Goal: Subscribe to service/newsletter

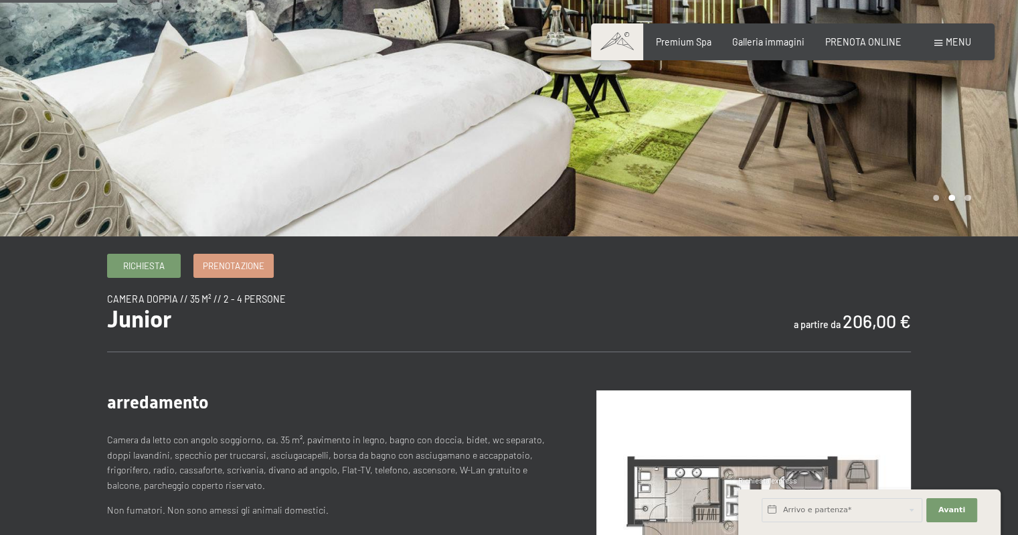
scroll to position [201, 0]
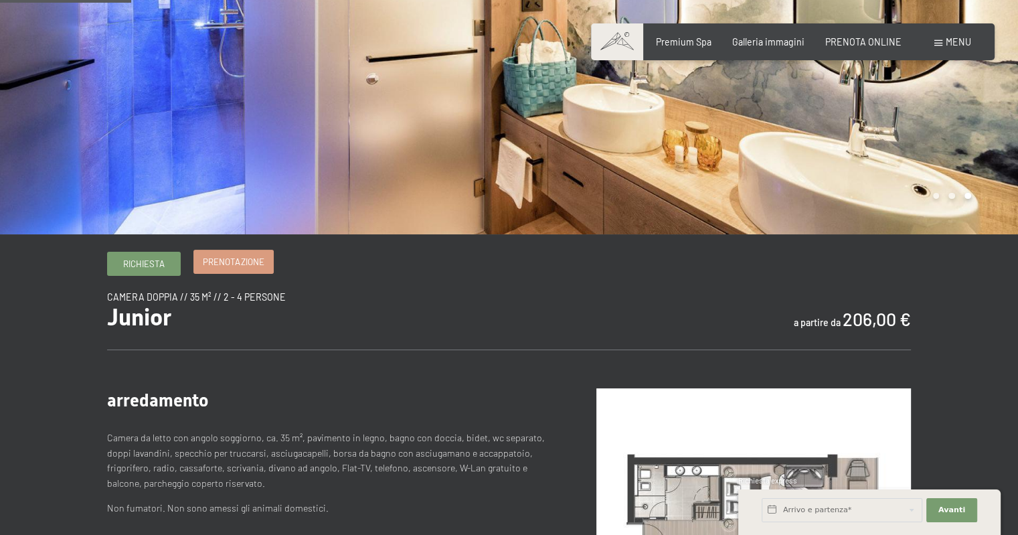
click at [242, 260] on span "Prenotazione" at bounding box center [233, 262] width 61 height 12
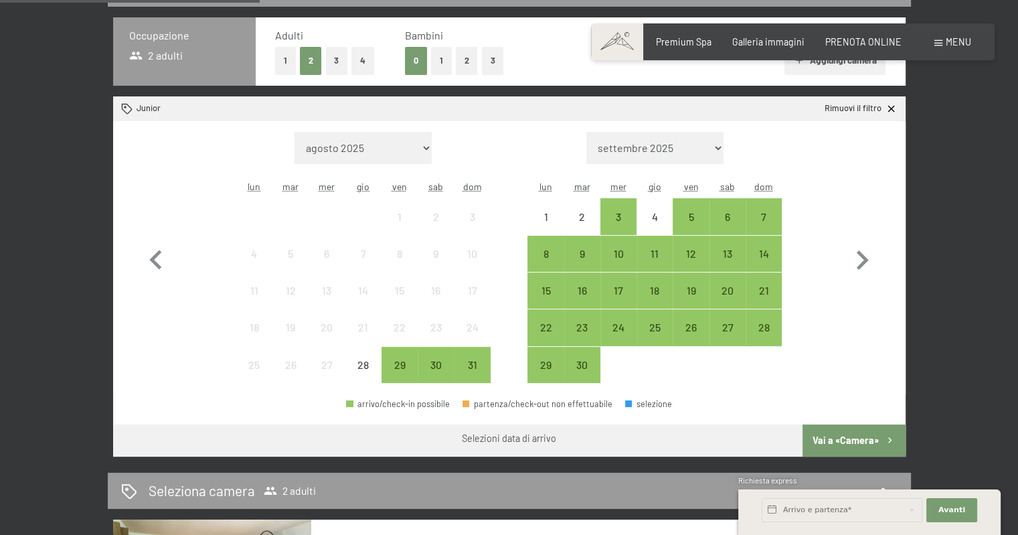
scroll to position [402, 0]
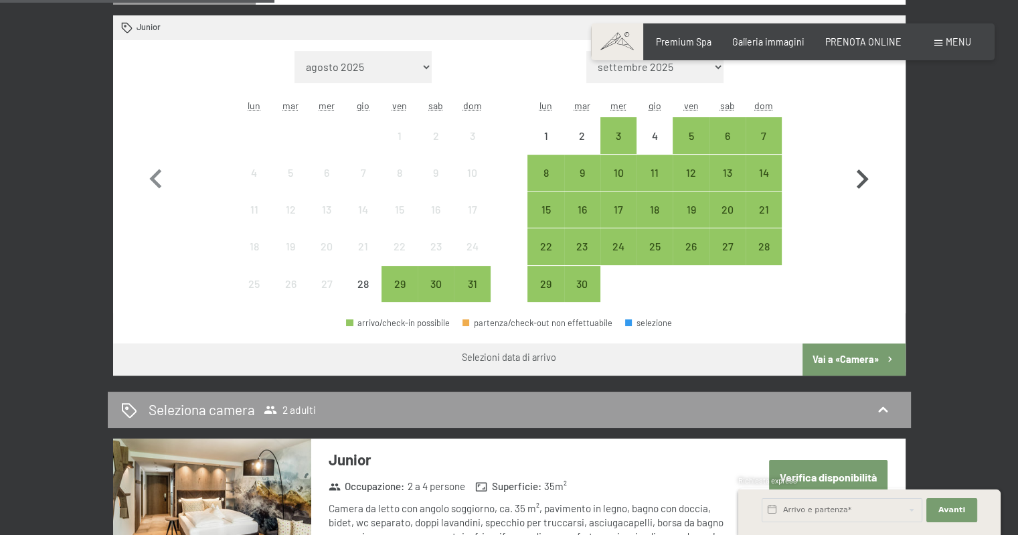
click at [852, 173] on icon "button" at bounding box center [862, 179] width 39 height 39
select select "2025-09-01"
select select "2025-10-01"
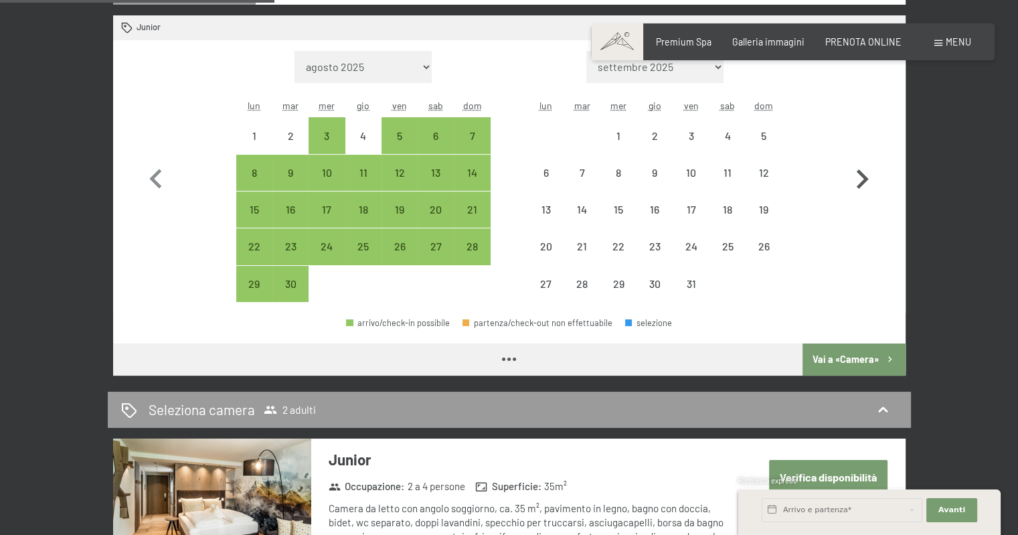
select select "2025-09-01"
select select "2025-10-01"
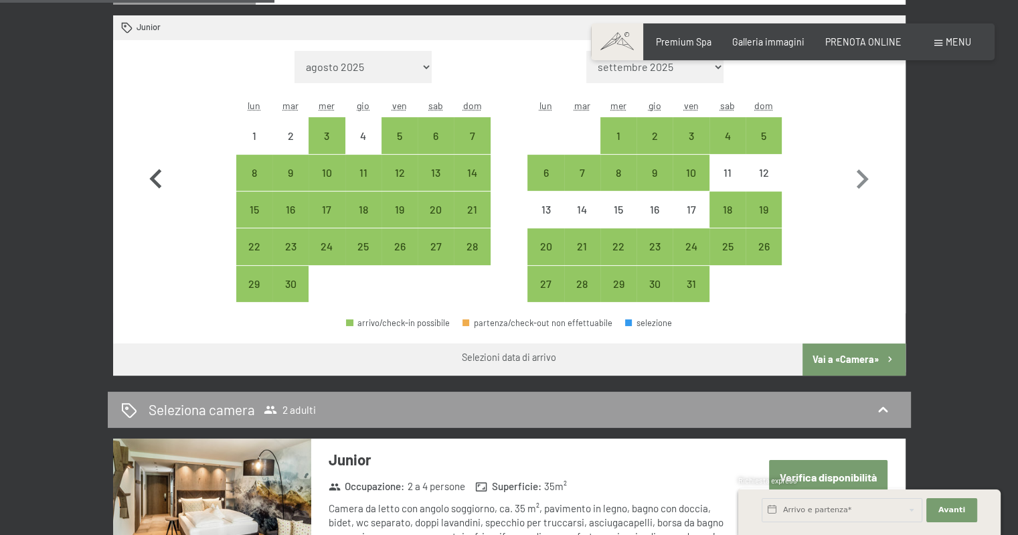
click at [155, 176] on icon "button" at bounding box center [155, 178] width 12 height 19
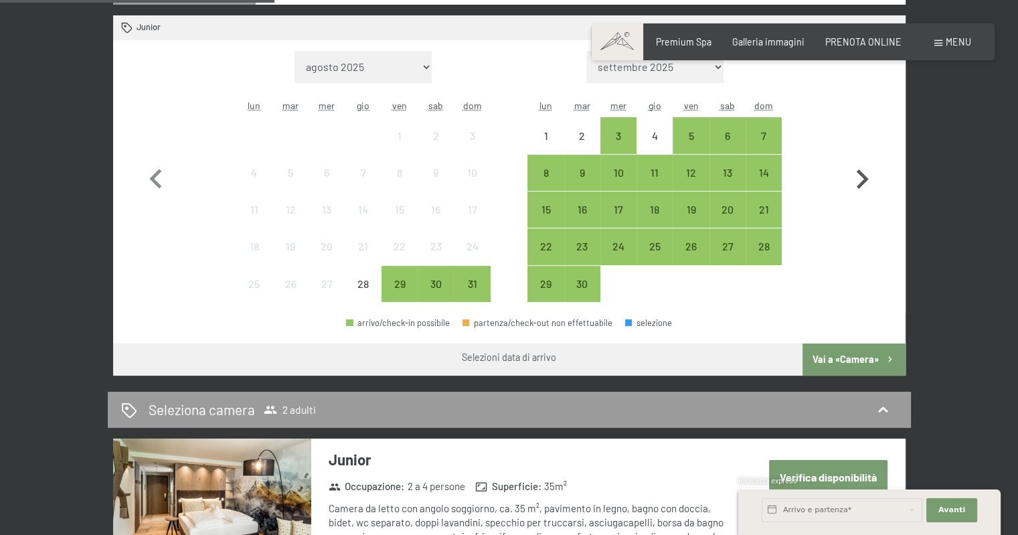
click at [865, 181] on icon "button" at bounding box center [863, 178] width 12 height 19
select select "2025-09-01"
select select "2025-10-01"
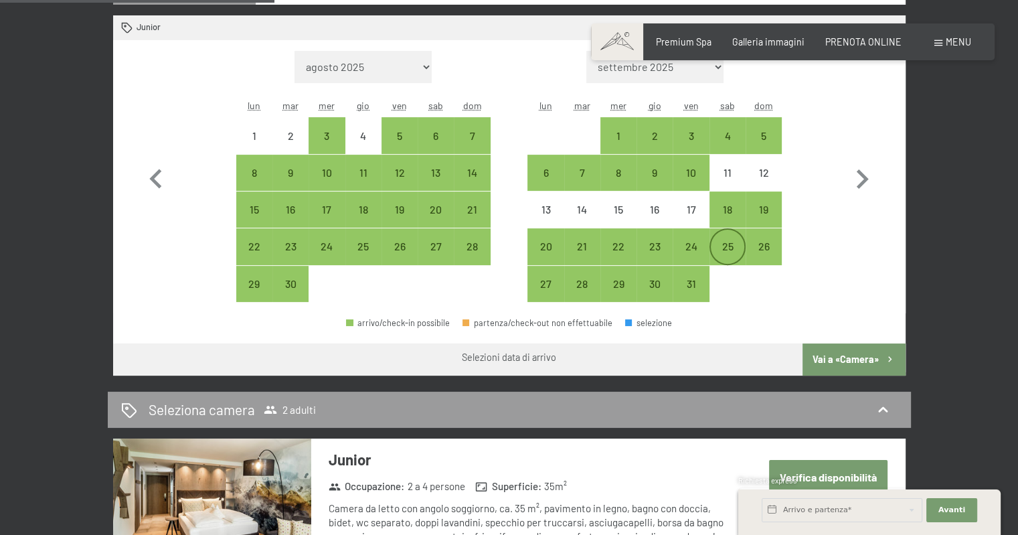
click at [720, 242] on div "25" at bounding box center [727, 257] width 33 height 33
select select "2025-09-01"
select select "2025-10-01"
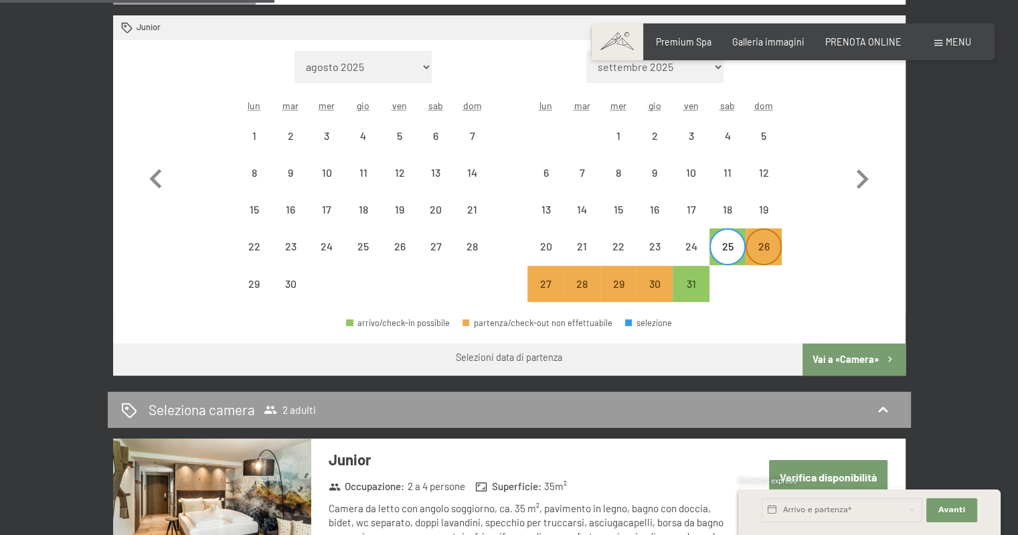
click at [758, 246] on div "26" at bounding box center [763, 257] width 33 height 33
select select "2025-09-01"
select select "2025-10-01"
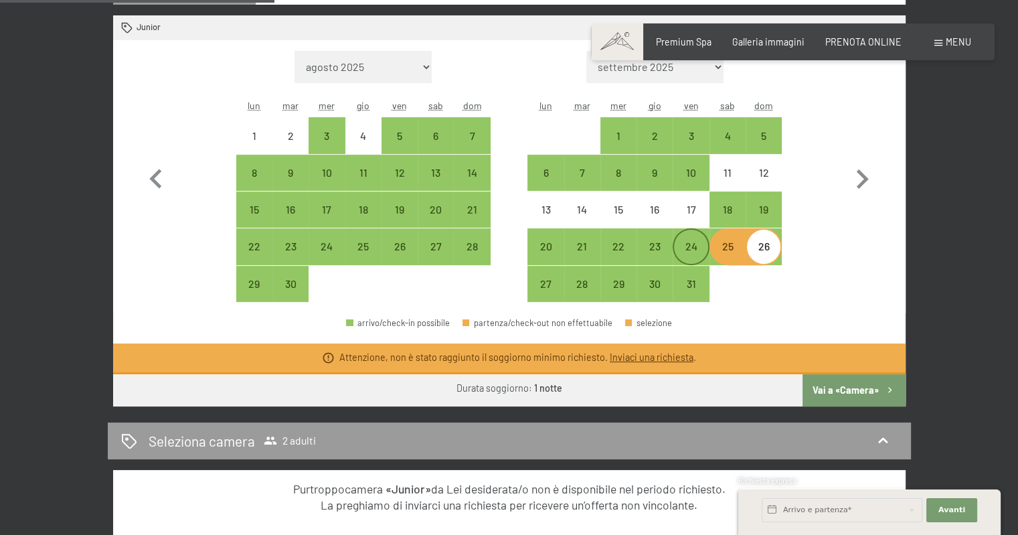
click at [699, 243] on div "24" at bounding box center [690, 257] width 33 height 33
select select "2025-09-01"
select select "2025-10-01"
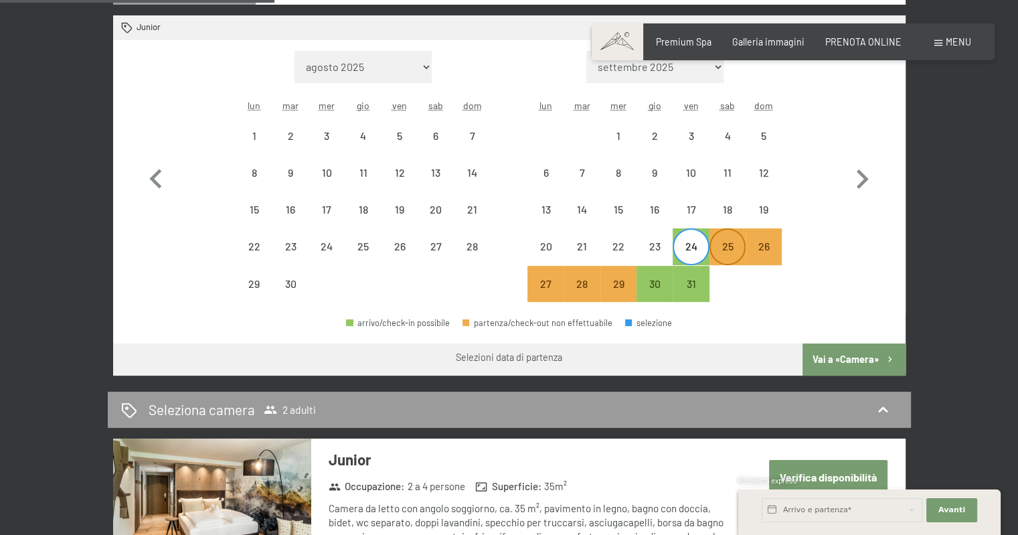
click at [727, 252] on div "25" at bounding box center [727, 257] width 33 height 33
select select "2025-09-01"
select select "2025-10-01"
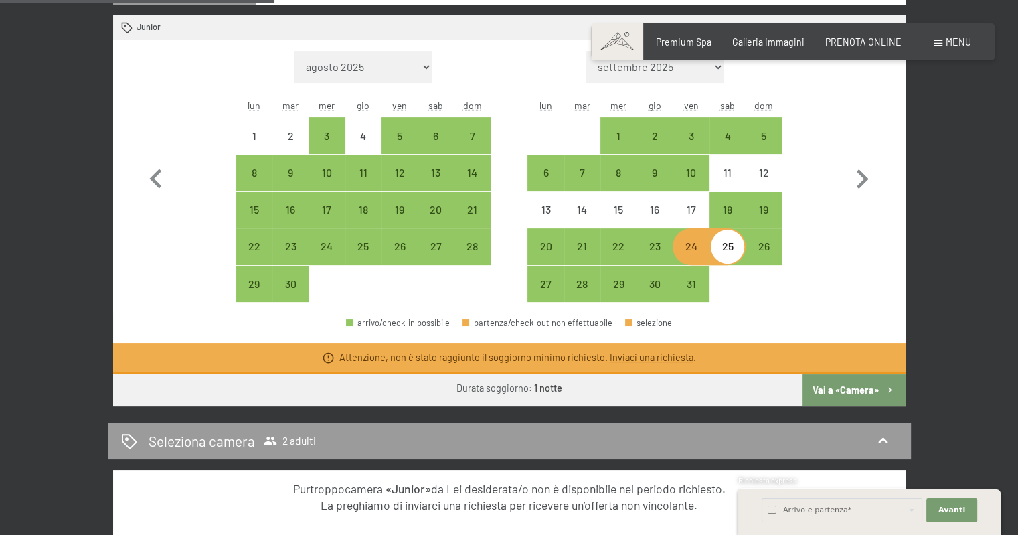
click at [729, 256] on div "25" at bounding box center [727, 257] width 33 height 33
select select "2025-09-01"
select select "2025-10-01"
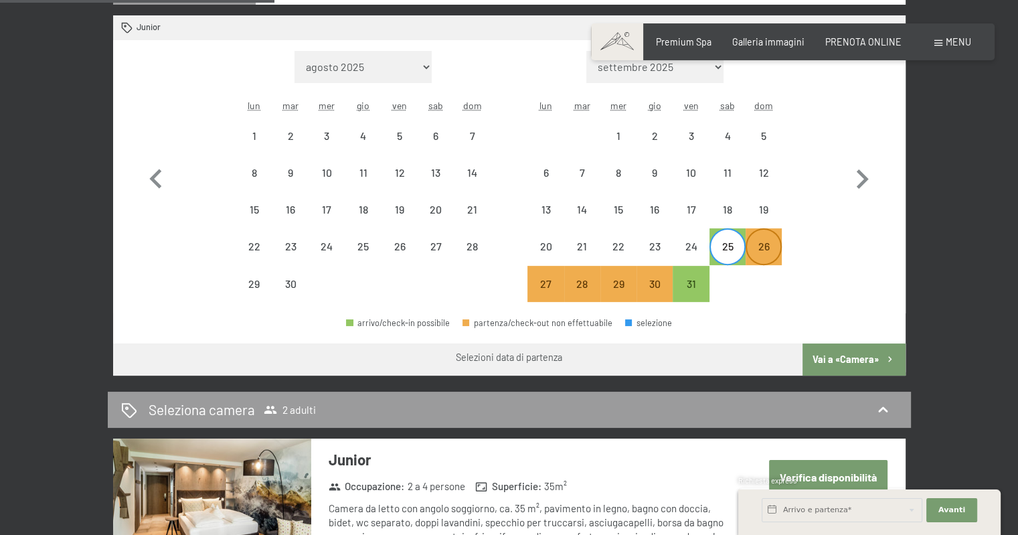
click at [764, 253] on div "26" at bounding box center [763, 257] width 33 height 33
select select "2025-09-01"
select select "2025-10-01"
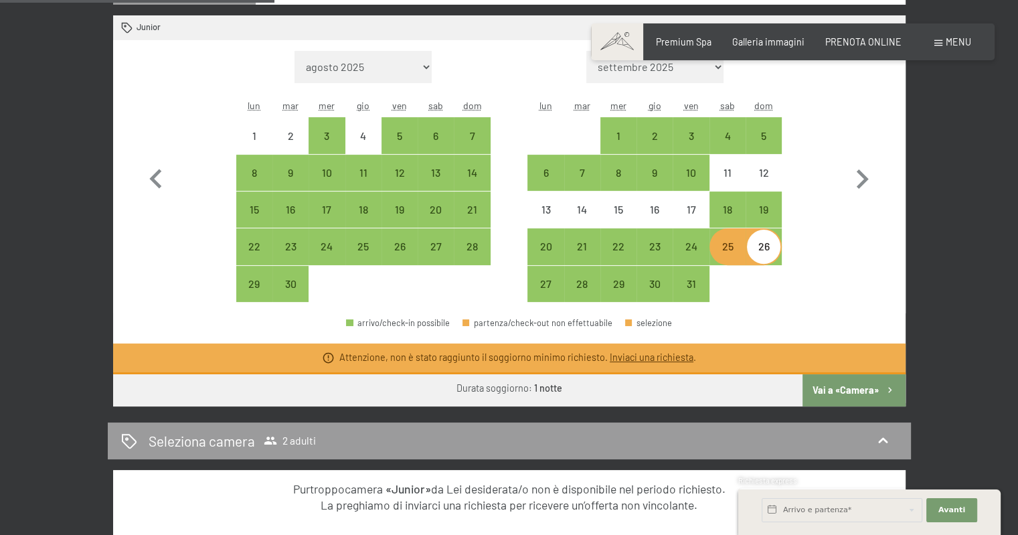
click at [763, 253] on div "26" at bounding box center [763, 257] width 33 height 33
select select "2025-09-01"
select select "2025-10-01"
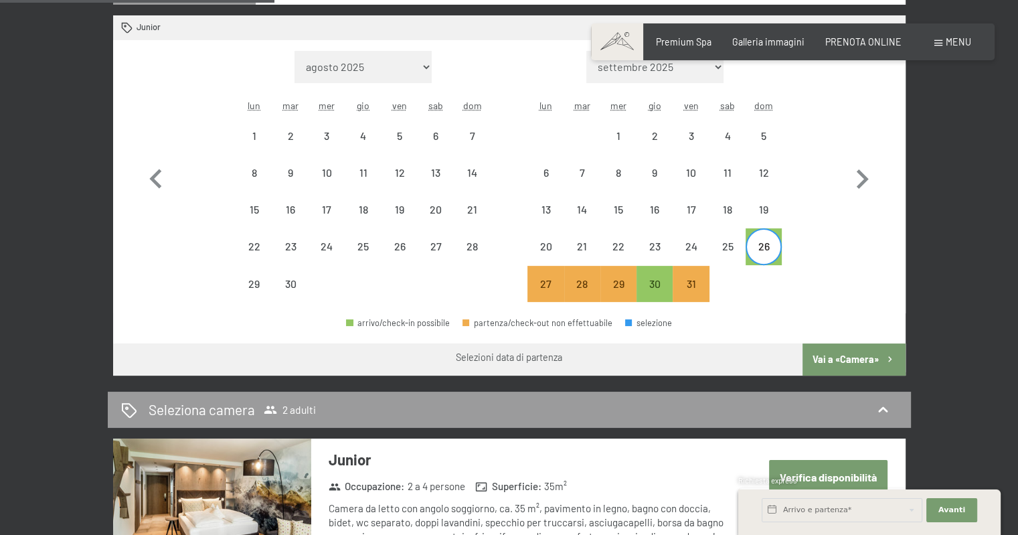
click at [528, 285] on div "27" at bounding box center [546, 284] width 36 height 36
select select "2025-09-01"
select select "2025-10-01"
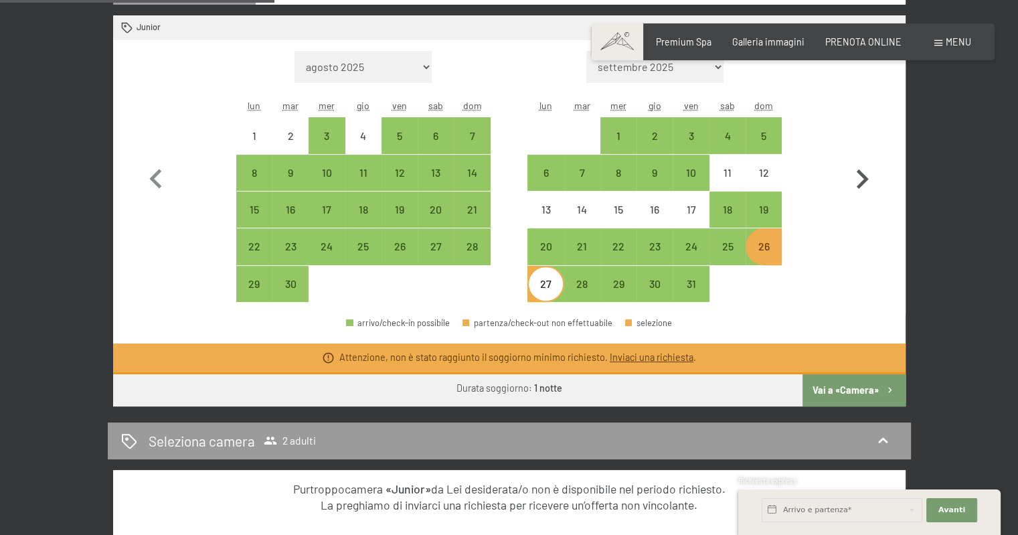
click at [865, 175] on icon "button" at bounding box center [862, 179] width 39 height 39
select select "2025-10-01"
select select "2025-11-01"
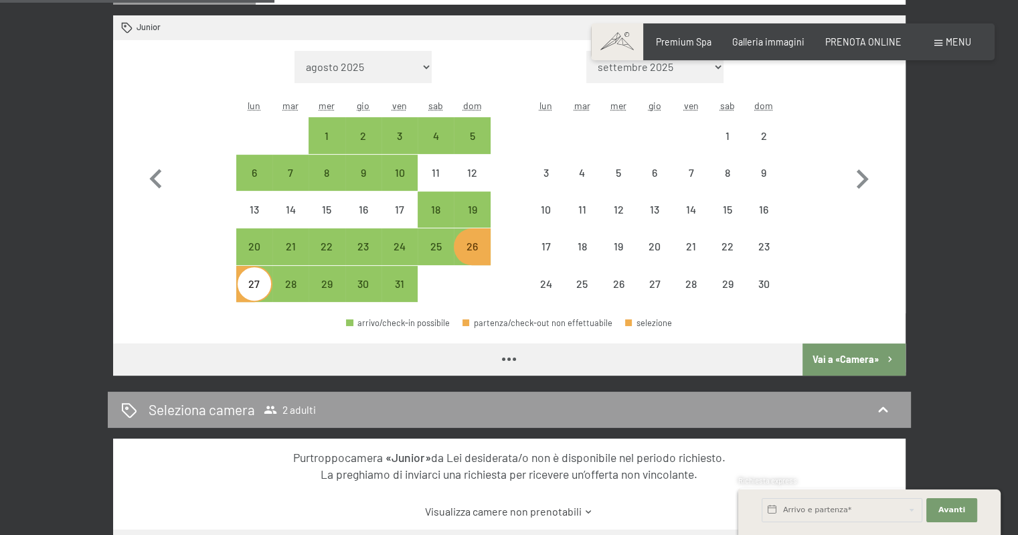
select select "2025-10-01"
select select "2025-11-01"
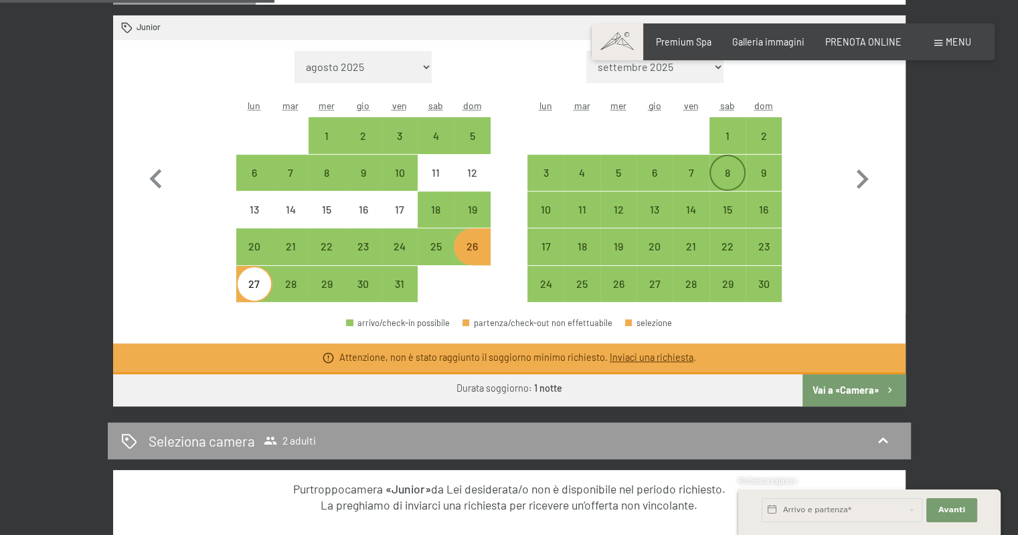
click at [730, 173] on div "8" at bounding box center [727, 183] width 33 height 33
select select "2025-10-01"
select select "2025-11-01"
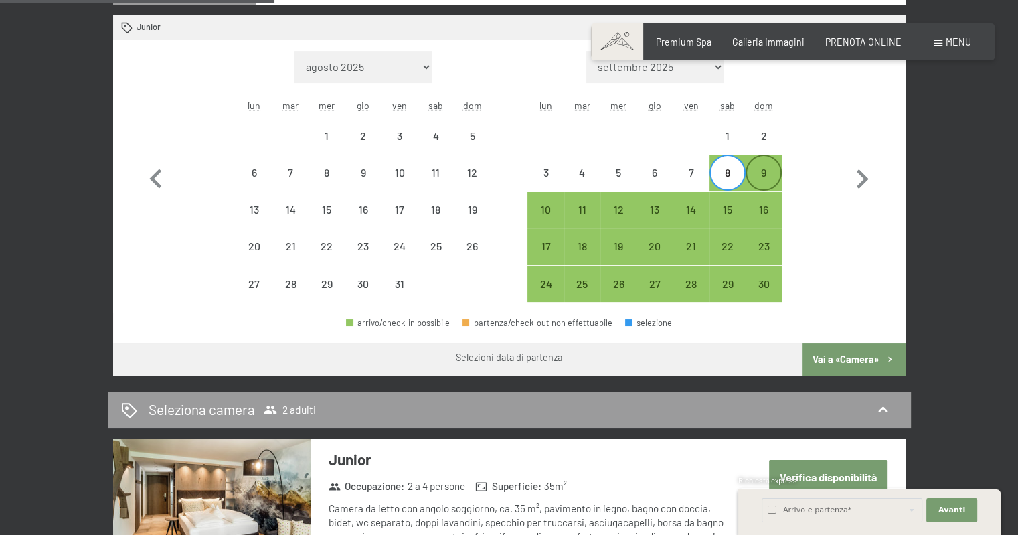
click at [759, 177] on div "9" at bounding box center [763, 183] width 33 height 33
select select "2025-10-01"
select select "2025-11-01"
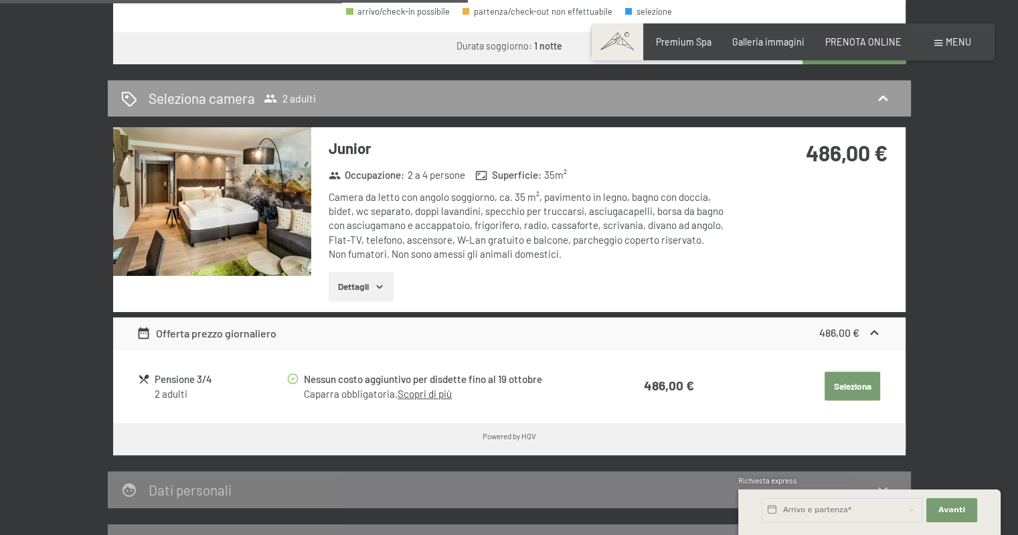
scroll to position [737, 0]
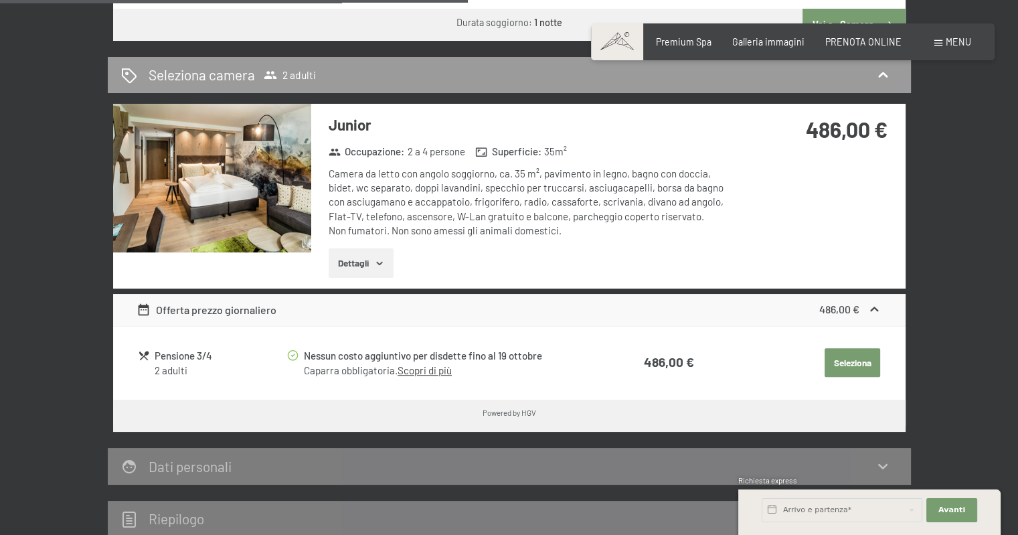
click at [376, 262] on button "Dettagli" at bounding box center [361, 262] width 65 height 29
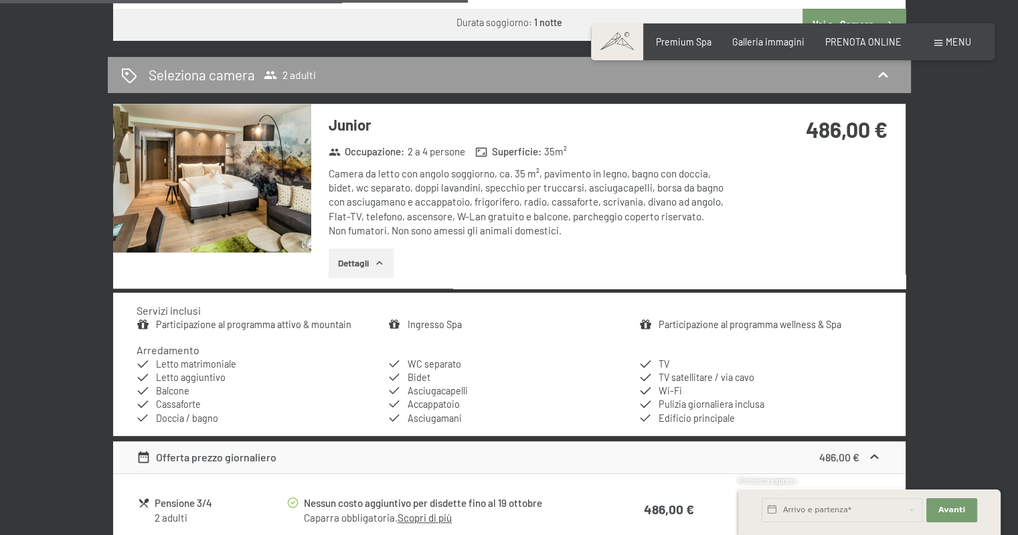
click at [741, 321] on link "Participazione al programma wellness & Spa" at bounding box center [750, 324] width 183 height 11
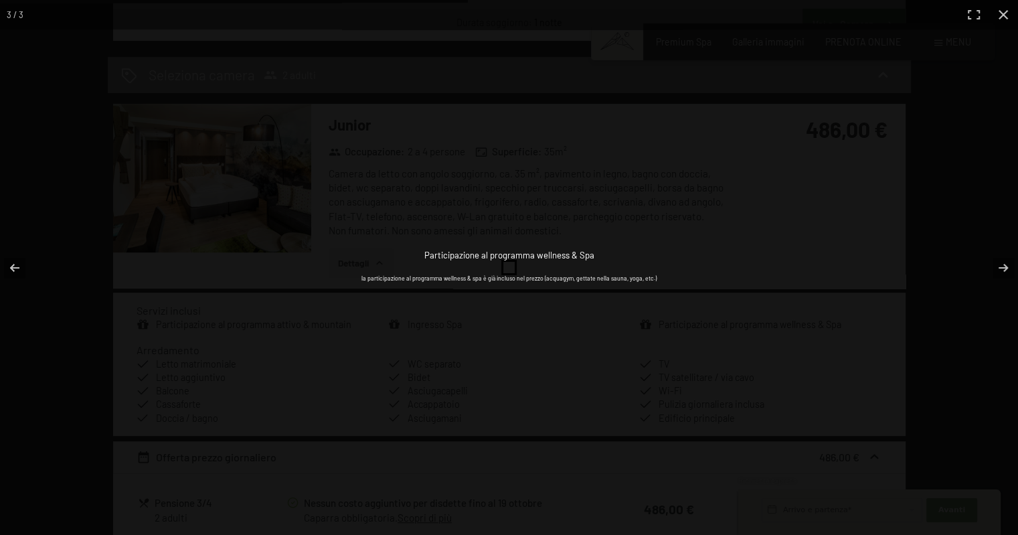
click at [441, 281] on p "la participazione al programma wellness & spa è già incluso nel prezzo (acquagy…" at bounding box center [509, 279] width 295 height 8
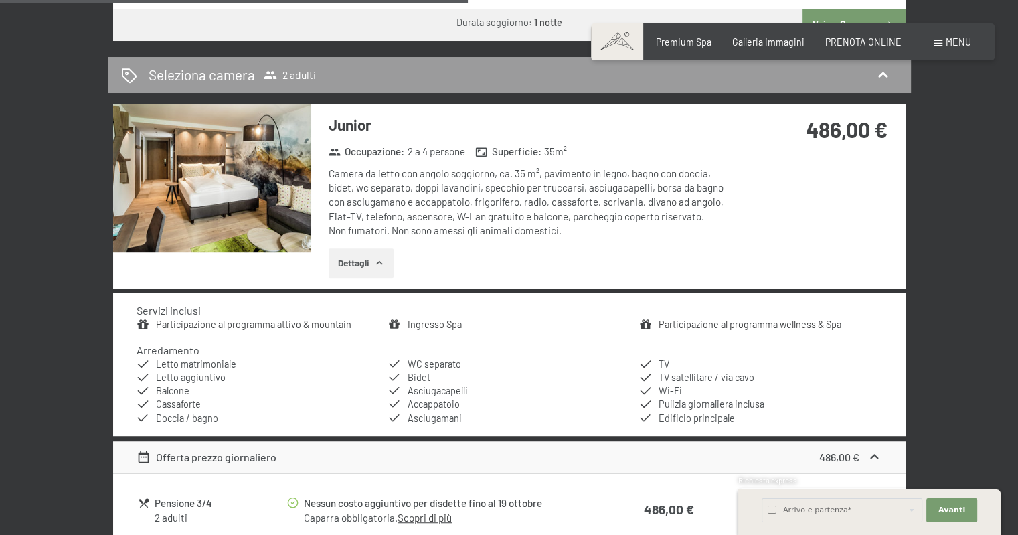
click at [0, 0] on button "button" at bounding box center [0, 0] width 0 height 0
click at [426, 323] on link "Ingresso Spa" at bounding box center [434, 324] width 54 height 11
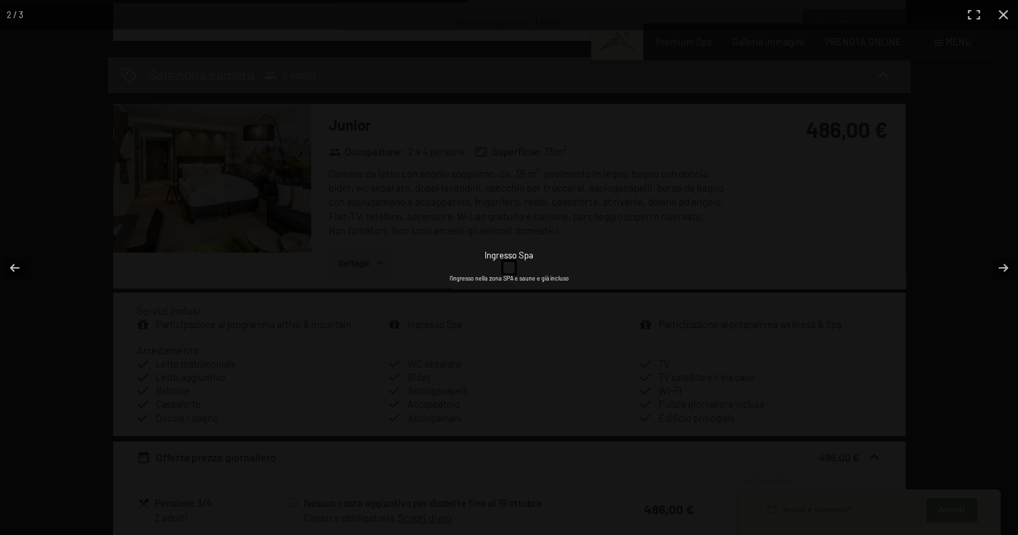
click at [530, 293] on div "Ingresso Spa l'ingresso nella zona SPA e saune e già incluso" at bounding box center [510, 267] width 536 height 535
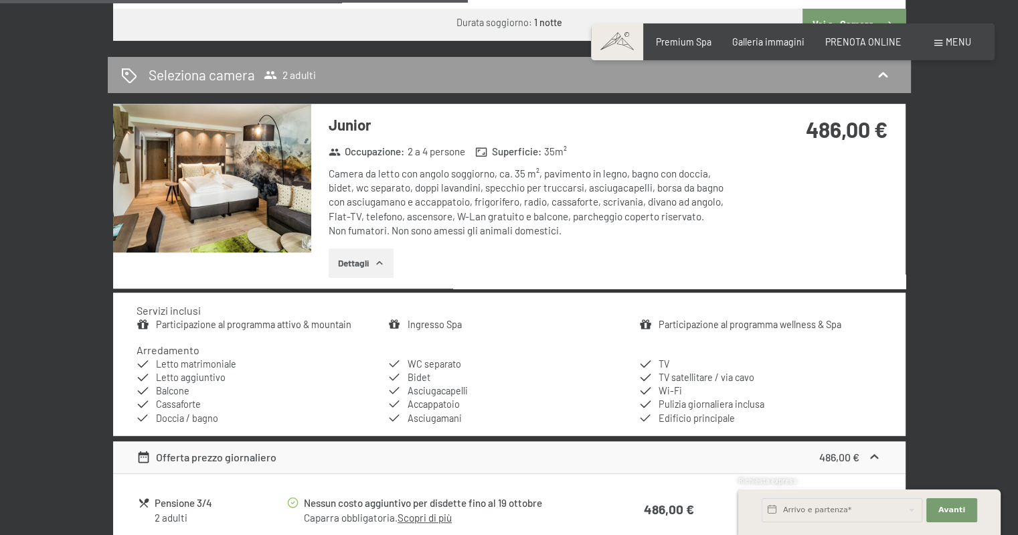
click at [0, 0] on button "button" at bounding box center [0, 0] width 0 height 0
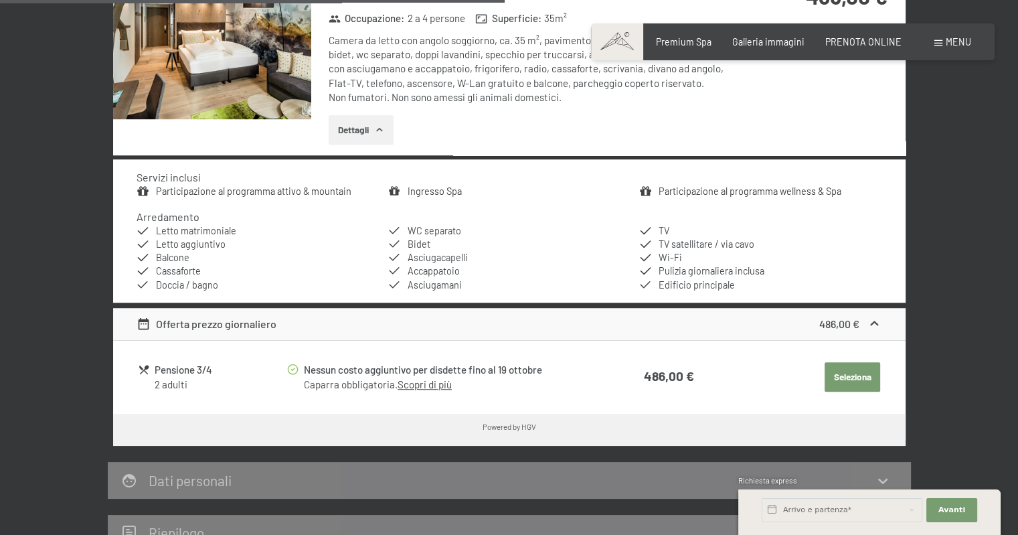
scroll to position [870, 0]
click at [174, 370] on div "Pensione 3/4" at bounding box center [220, 369] width 131 height 15
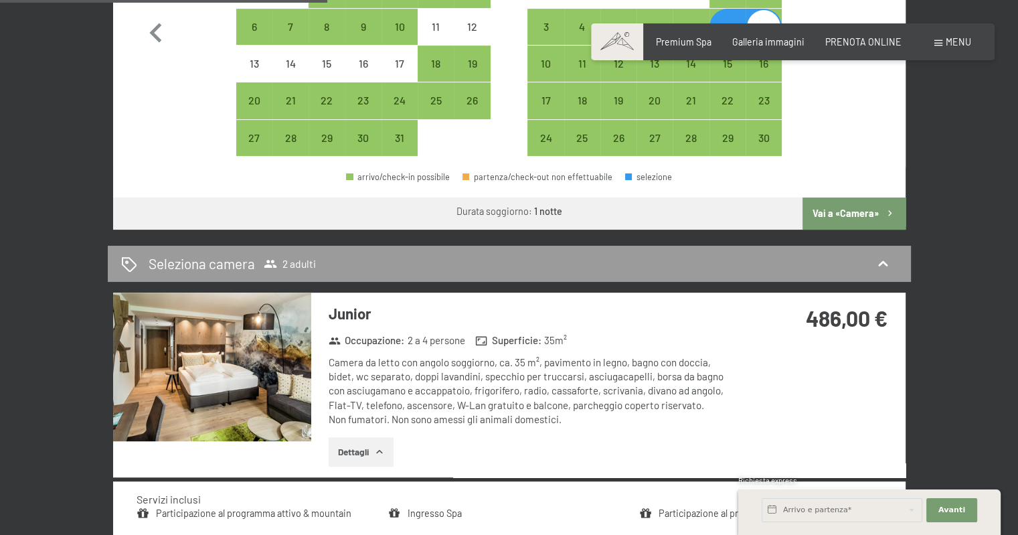
scroll to position [469, 0]
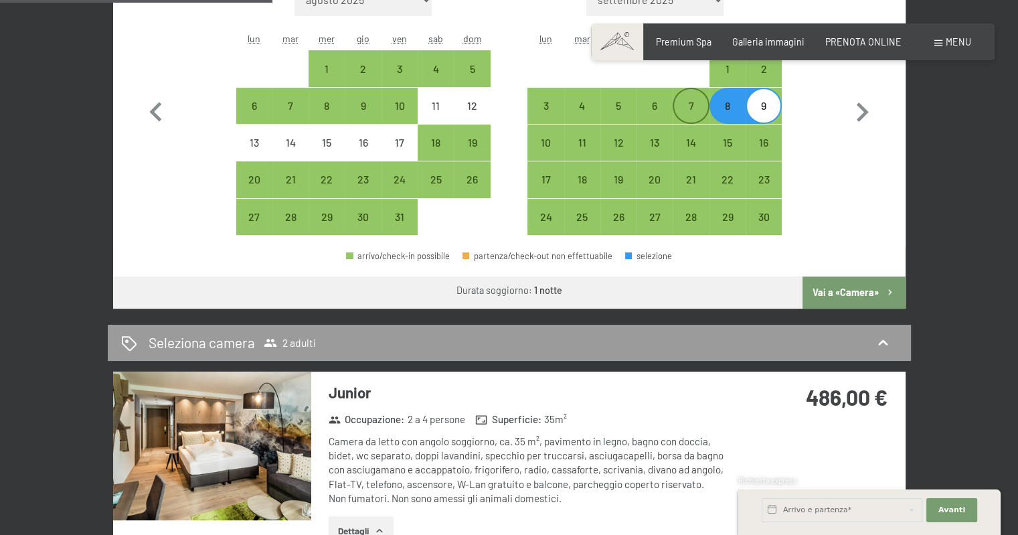
click at [699, 111] on div "7" at bounding box center [690, 116] width 33 height 33
select select "2025-10-01"
select select "2025-11-01"
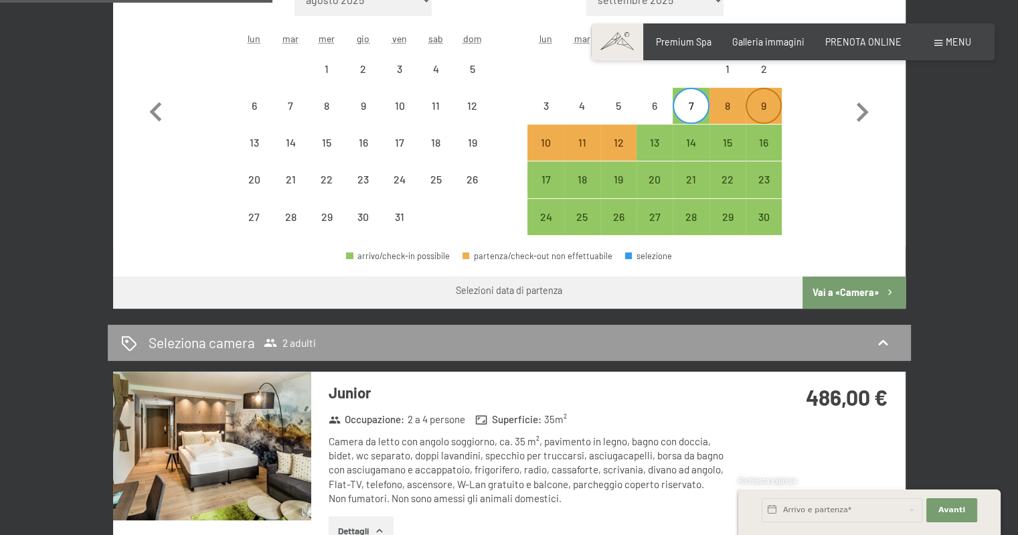
click at [761, 112] on div "9" at bounding box center [763, 116] width 33 height 33
select select "2025-10-01"
select select "2025-11-01"
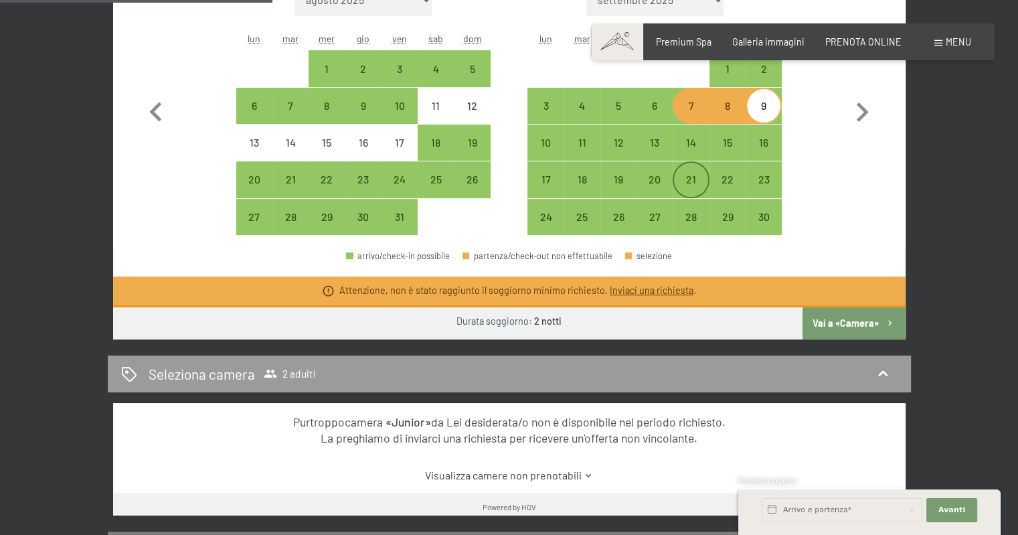
click at [695, 181] on div "21" at bounding box center [690, 190] width 33 height 33
select select "2025-10-01"
select select "2025-11-01"
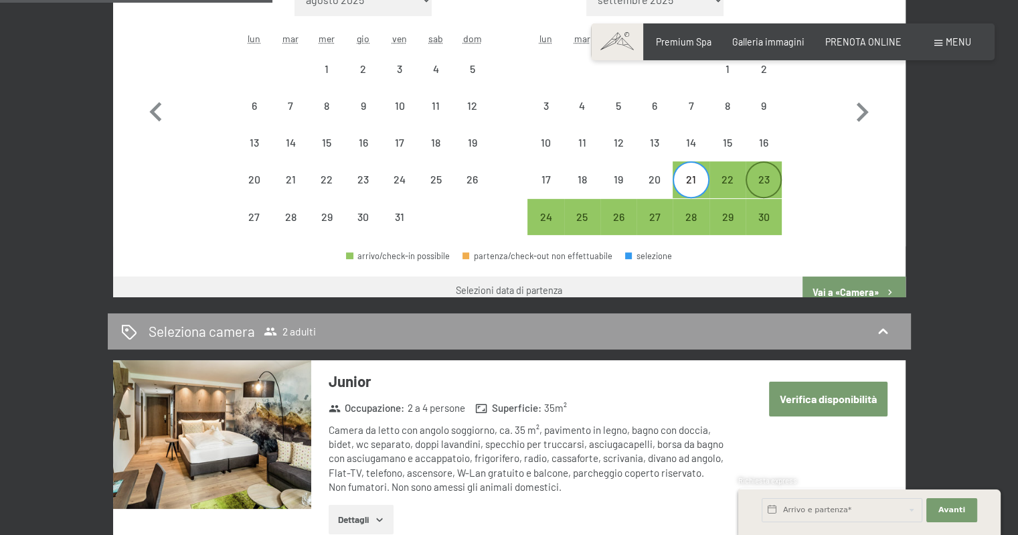
click at [750, 182] on div "23" at bounding box center [763, 190] width 33 height 33
select select "2025-10-01"
select select "2025-11-01"
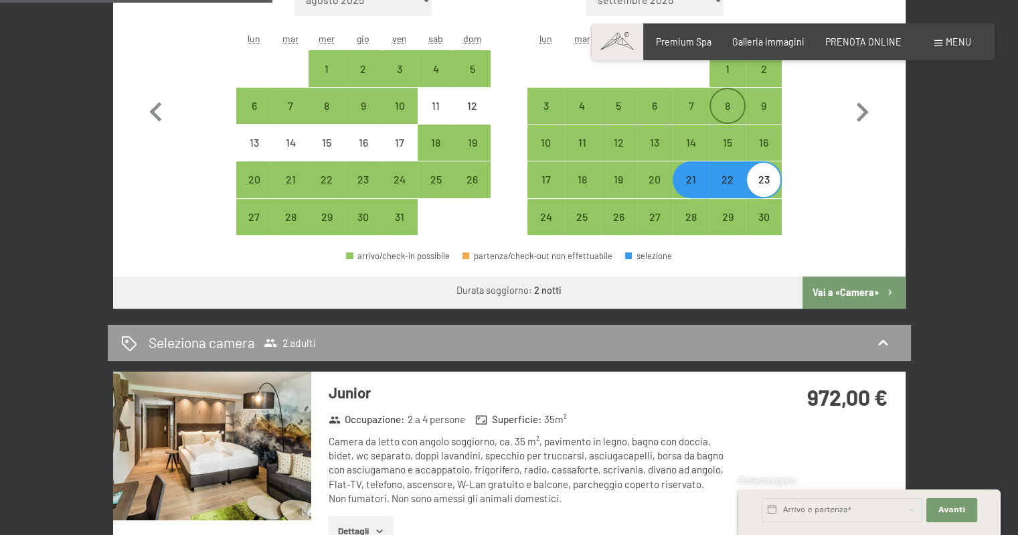
click at [724, 105] on div "8" at bounding box center [727, 116] width 33 height 33
select select "2025-10-01"
select select "2025-11-01"
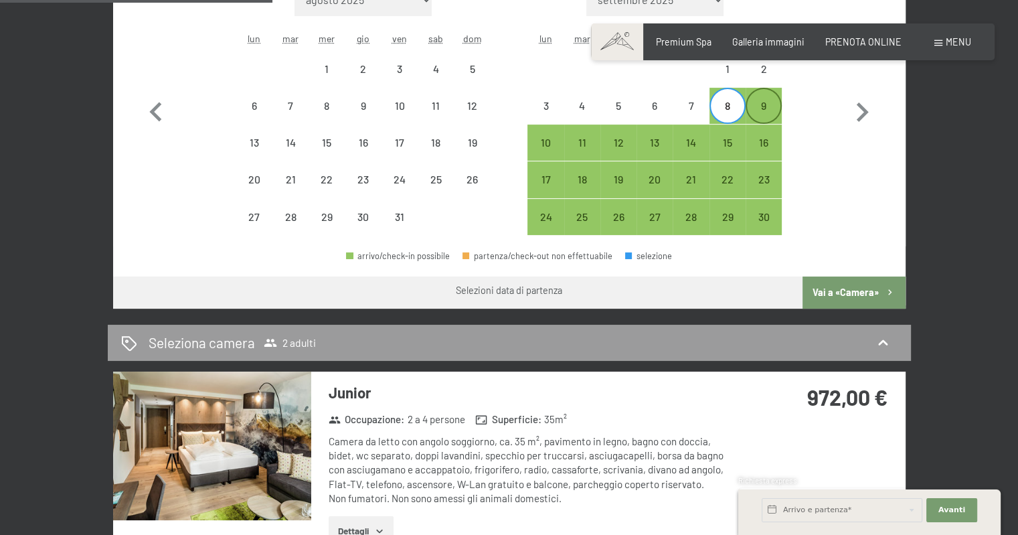
click at [755, 110] on div "9" at bounding box center [763, 116] width 33 height 33
select select "2025-10-01"
select select "2025-11-01"
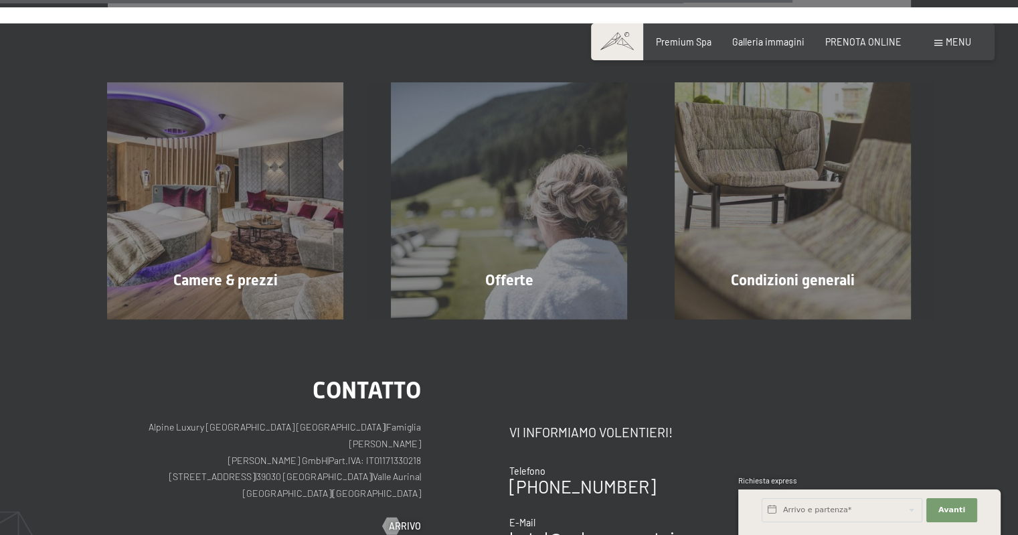
scroll to position [1272, 0]
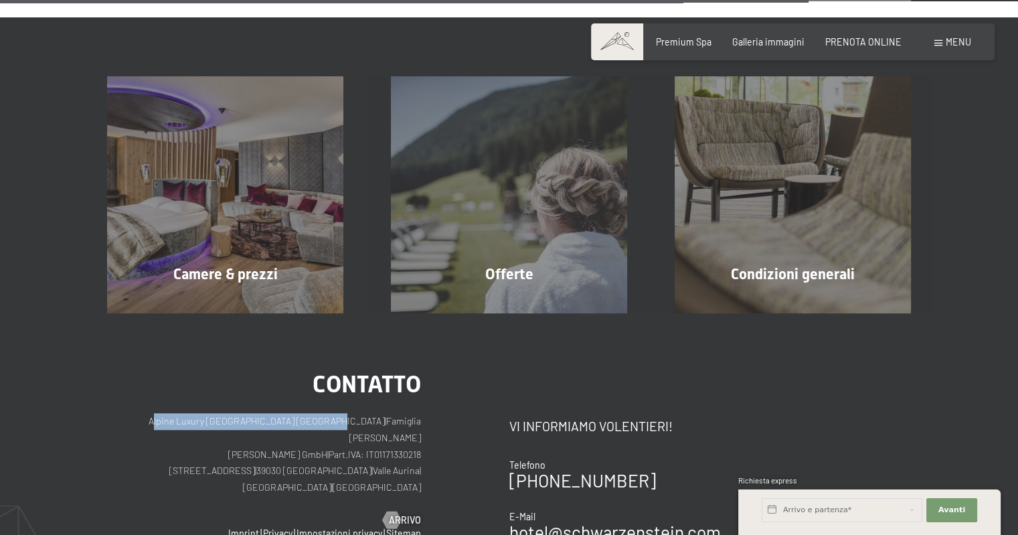
drag, startPoint x: 145, startPoint y: 421, endPoint x: 329, endPoint y: 423, distance: 183.5
click at [329, 423] on p "Alpine Luxury SPA Resort SCHWARZENSTEIN | Famiglia Zimmerhofer Otmar Zimmerhofe…" at bounding box center [264, 454] width 314 height 82
copy p "Alpine Luxury [GEOGRAPHIC_DATA] [GEOGRAPHIC_DATA]"
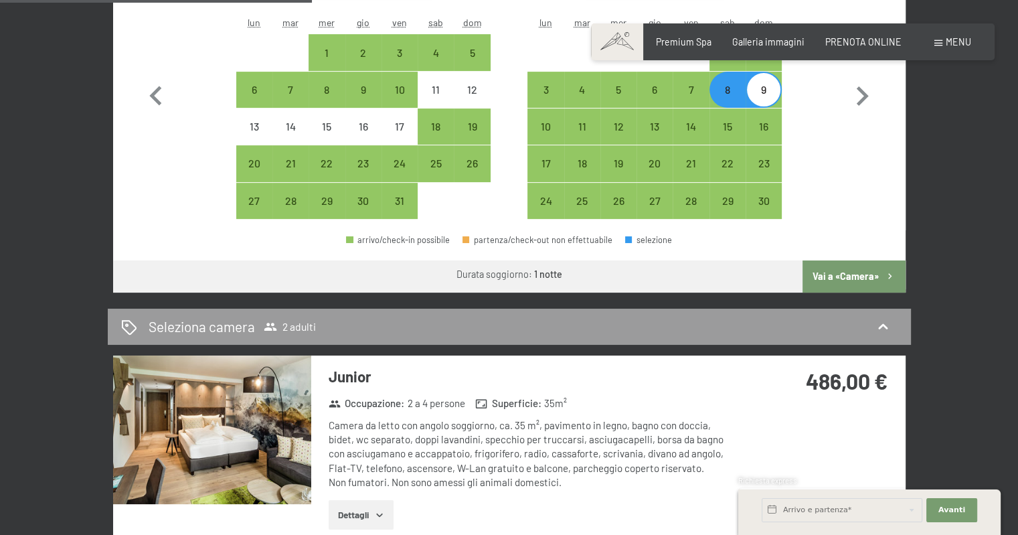
scroll to position [496, 0]
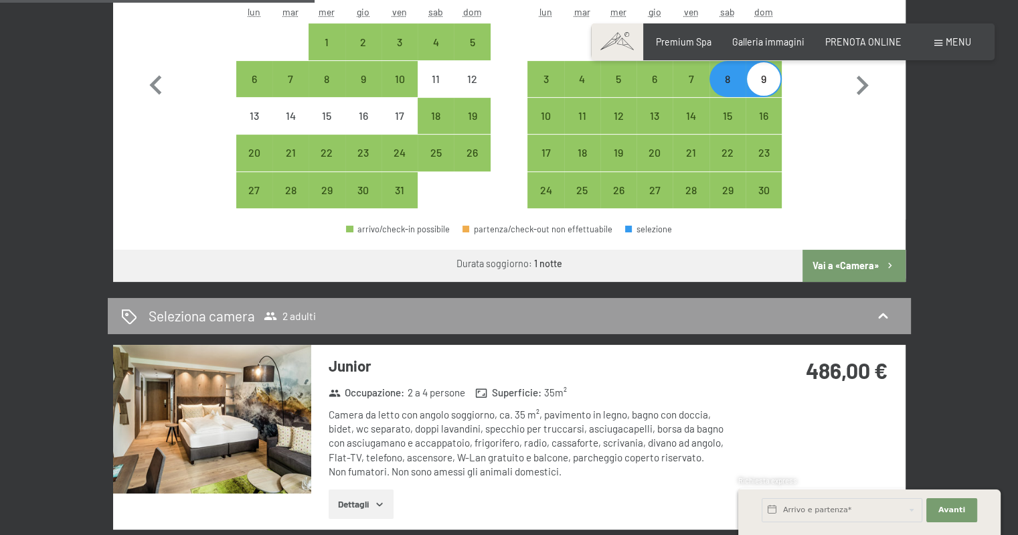
click at [852, 271] on button "Vai a «Camera»" at bounding box center [854, 266] width 102 height 32
select select "2025-10-01"
select select "2025-11-01"
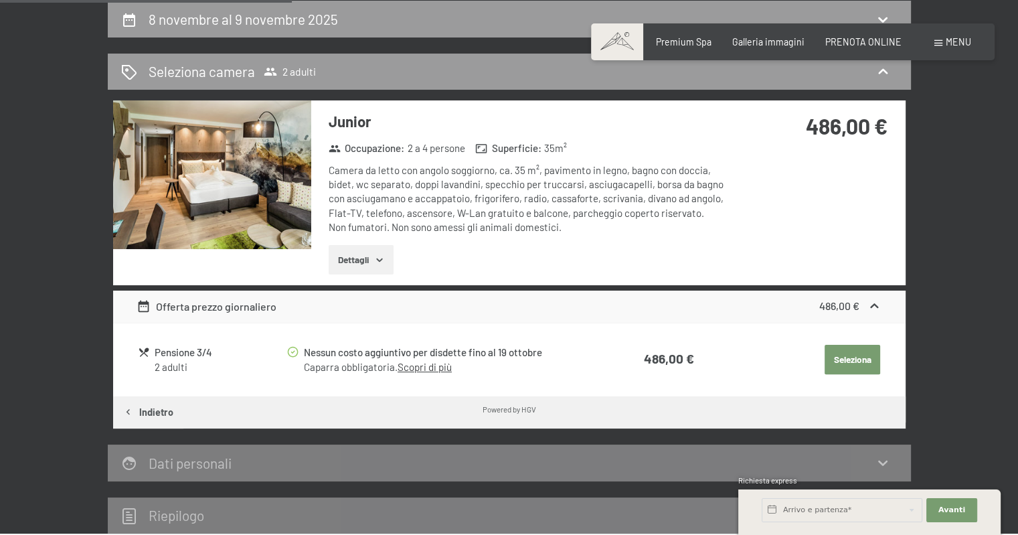
scroll to position [424, 0]
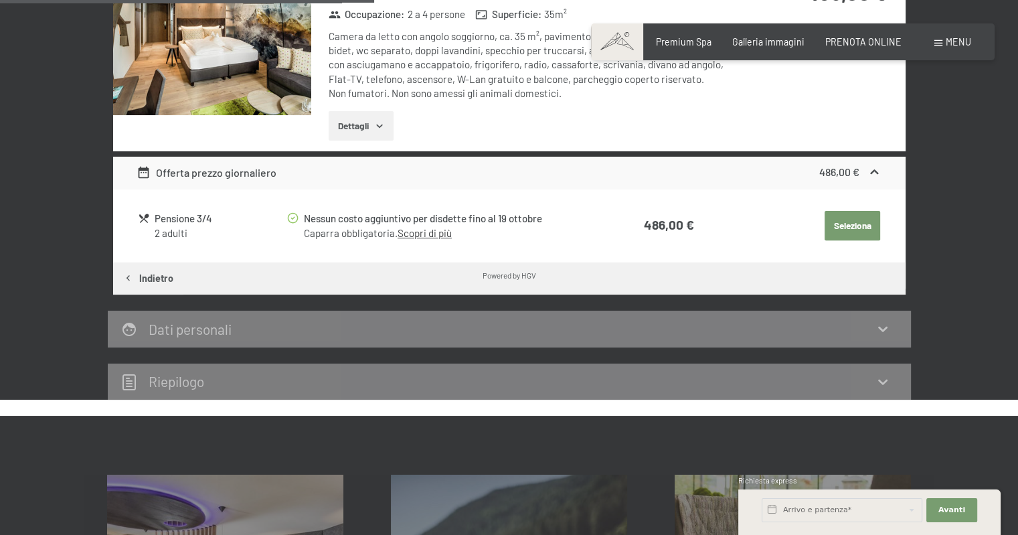
click at [852, 222] on button "Seleziona" at bounding box center [853, 225] width 56 height 29
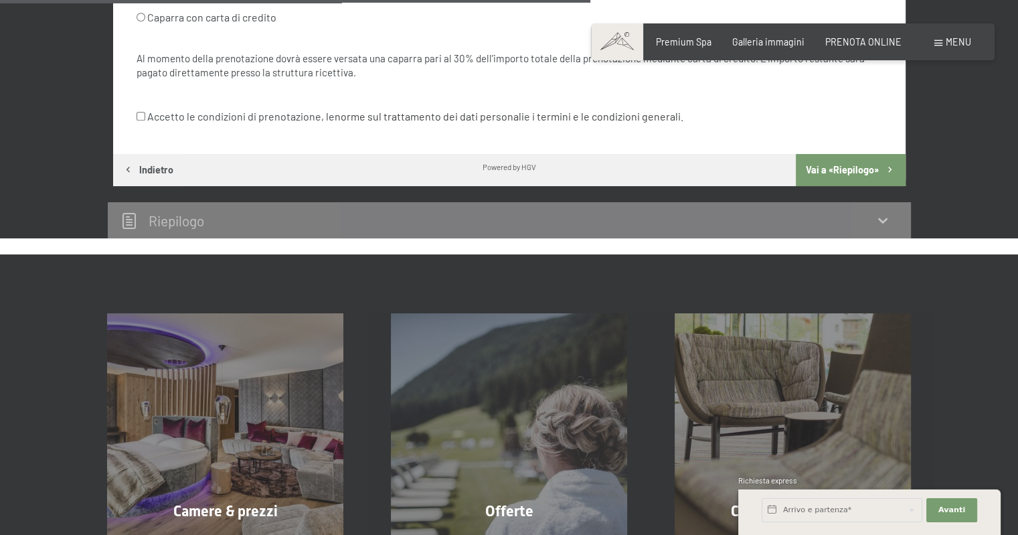
scroll to position [960, 0]
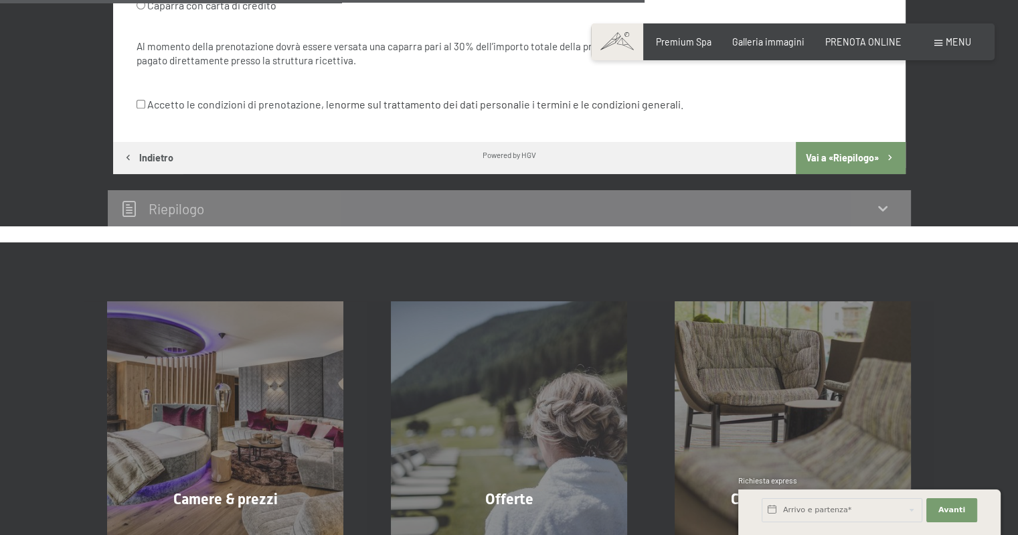
click at [836, 154] on button "Vai a «Riepilogo»" at bounding box center [850, 158] width 109 height 32
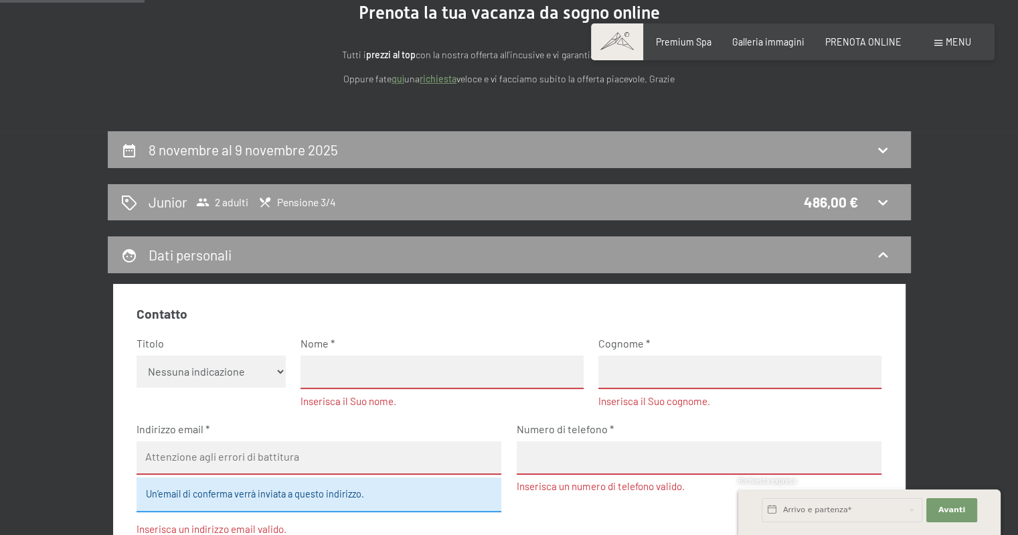
scroll to position [130, 0]
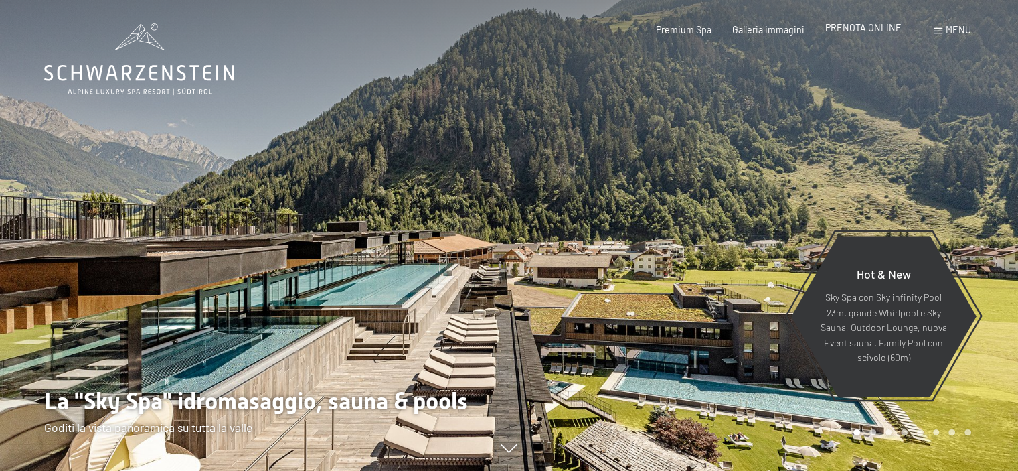
click at [862, 28] on span "PRENOTA ONLINE" at bounding box center [864, 27] width 76 height 11
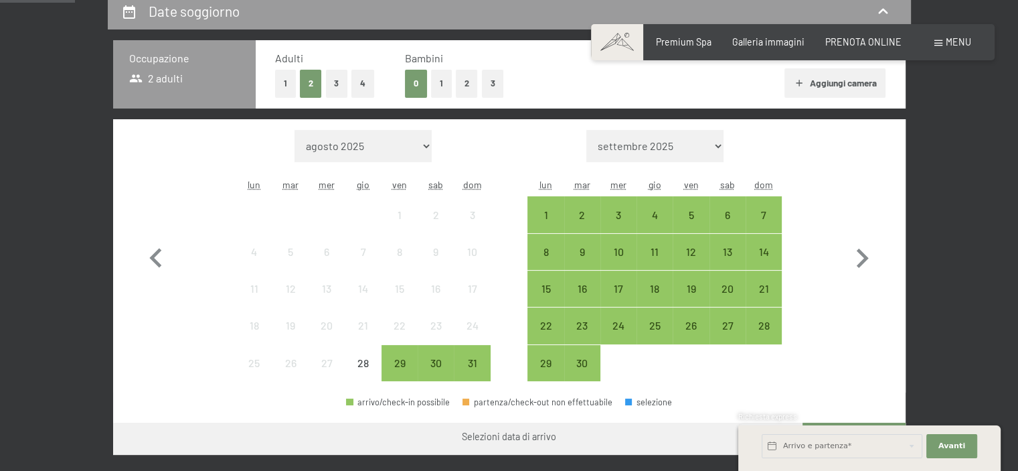
scroll to position [335, 0]
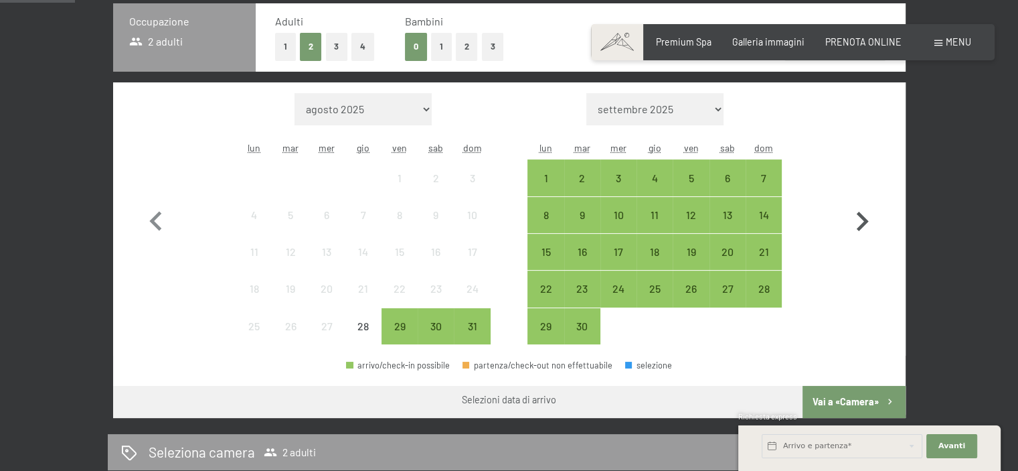
click at [862, 216] on icon "button" at bounding box center [863, 221] width 12 height 19
select select "2025-09-01"
select select "2025-10-01"
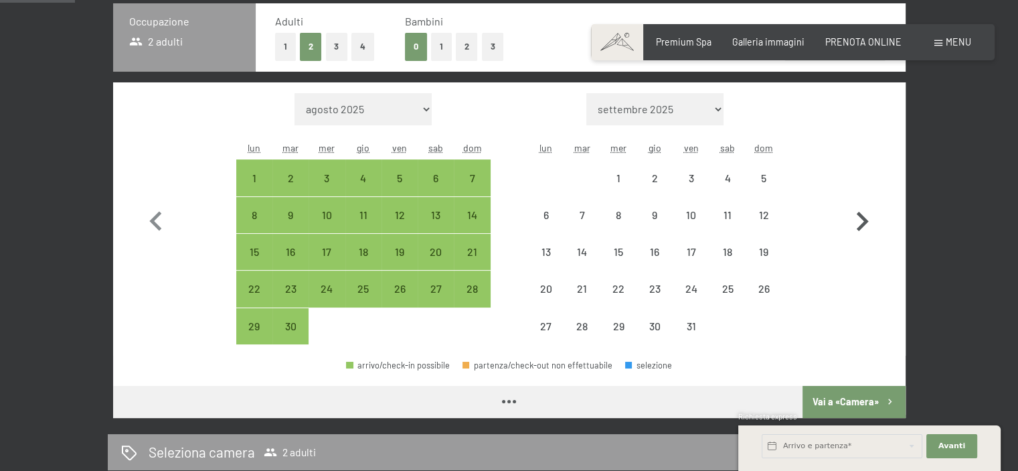
click at [862, 216] on icon "button" at bounding box center [863, 221] width 12 height 19
select select "2025-10-01"
select select "2025-11-01"
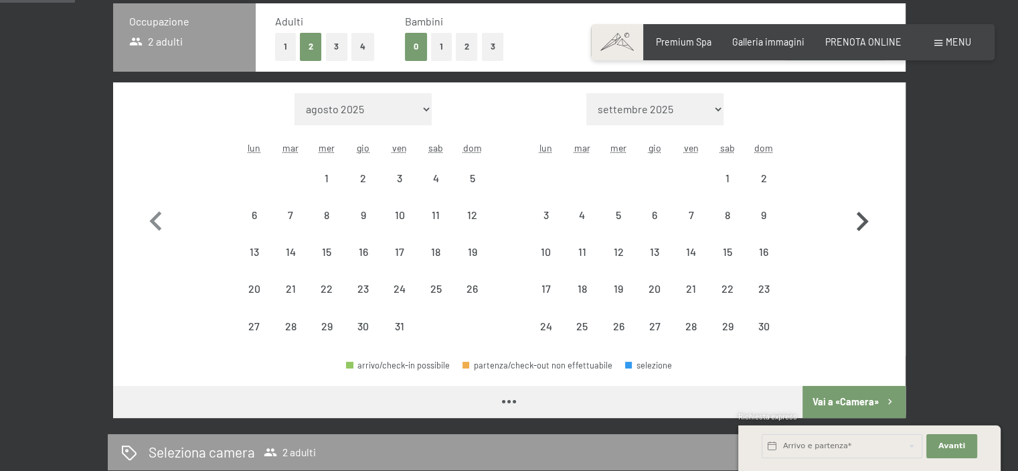
select select "2025-10-01"
select select "2025-11-01"
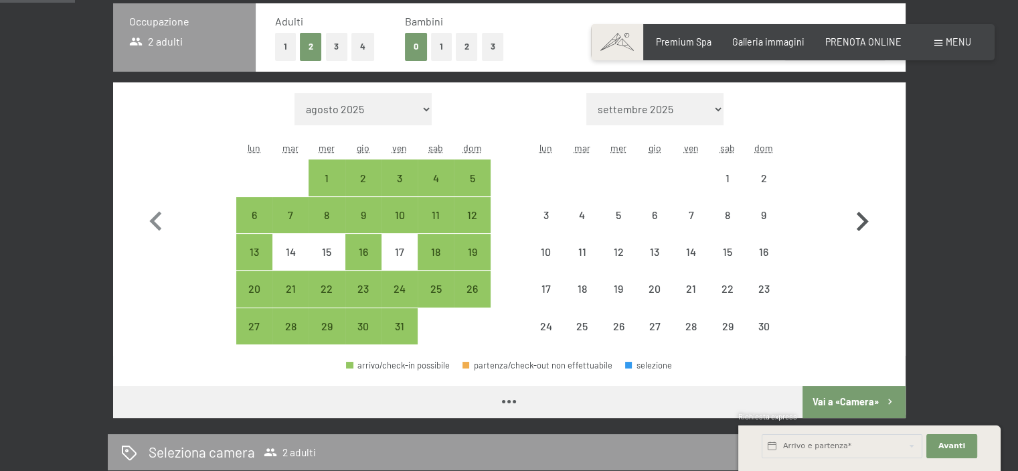
select select "2025-10-01"
select select "2025-11-01"
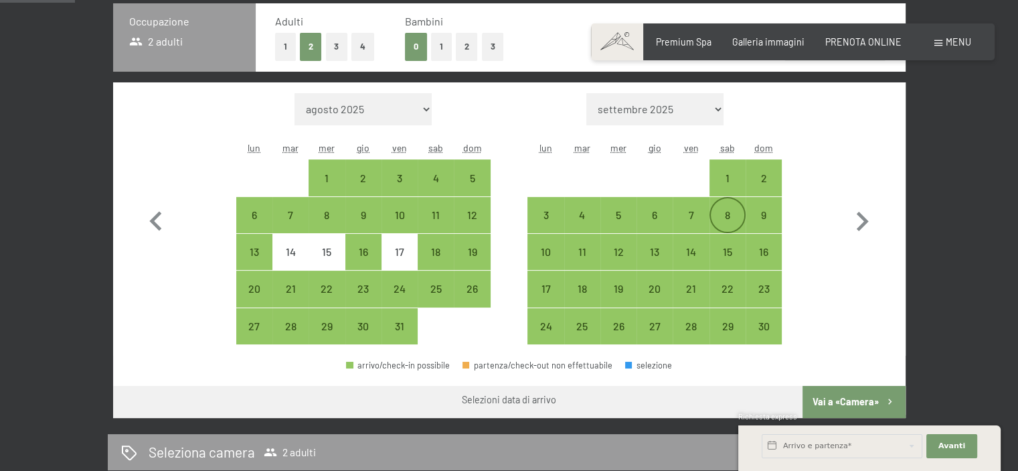
click at [717, 214] on div "8" at bounding box center [727, 226] width 33 height 33
select select "2025-10-01"
select select "2025-11-01"
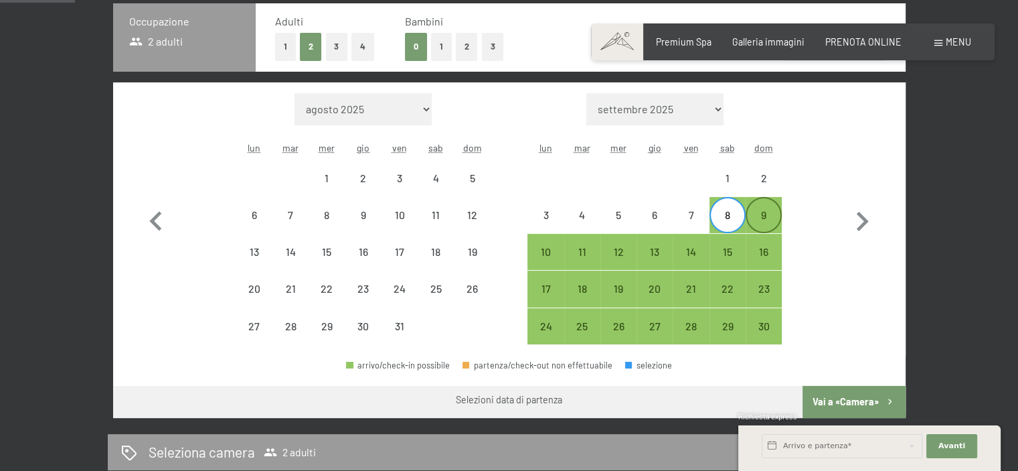
click at [753, 215] on div "9" at bounding box center [763, 226] width 33 height 33
select select "2025-10-01"
select select "2025-11-01"
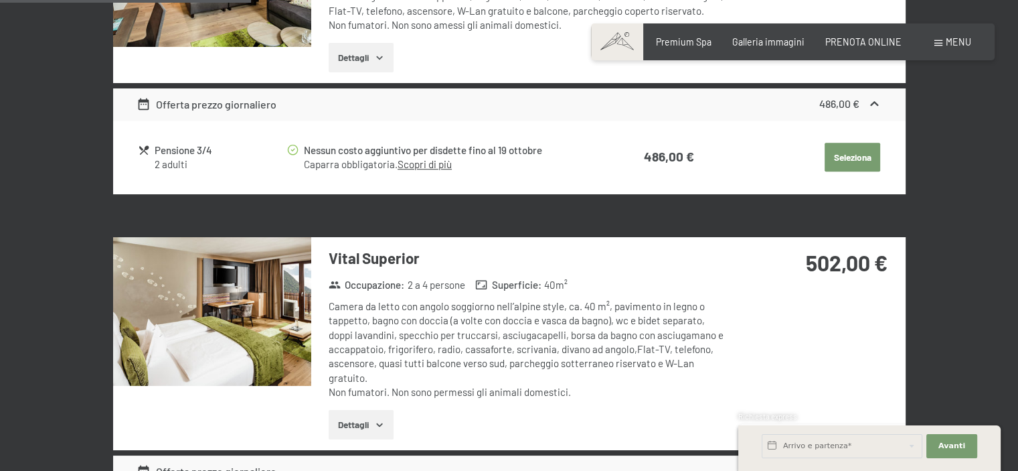
scroll to position [1071, 0]
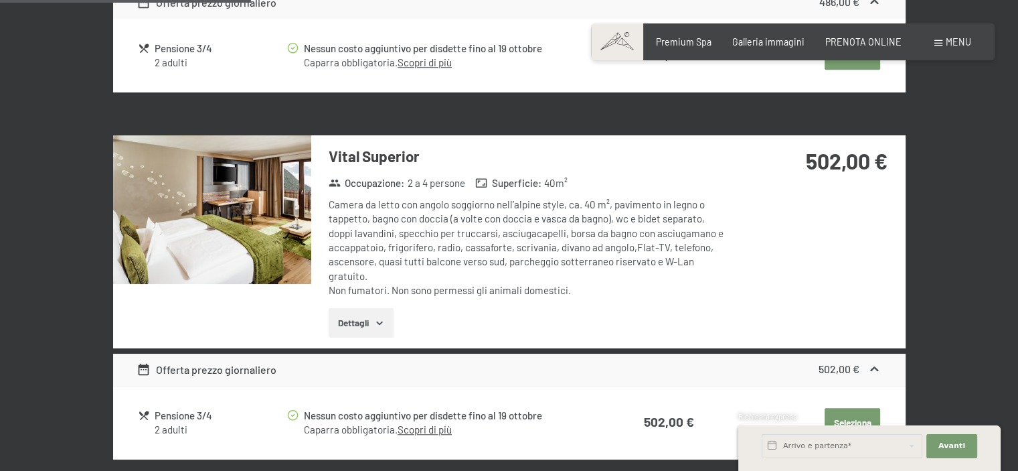
click at [222, 244] on img at bounding box center [212, 209] width 198 height 149
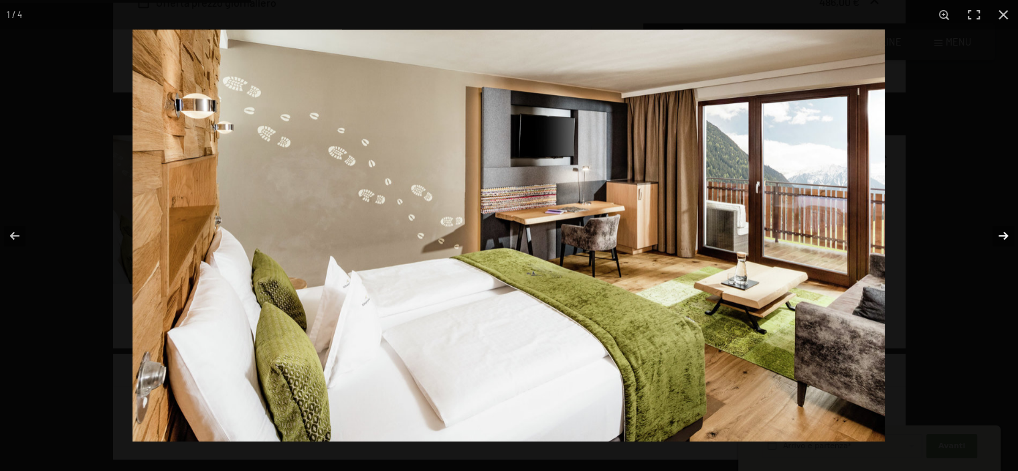
click at [1003, 234] on button "button" at bounding box center [995, 235] width 47 height 67
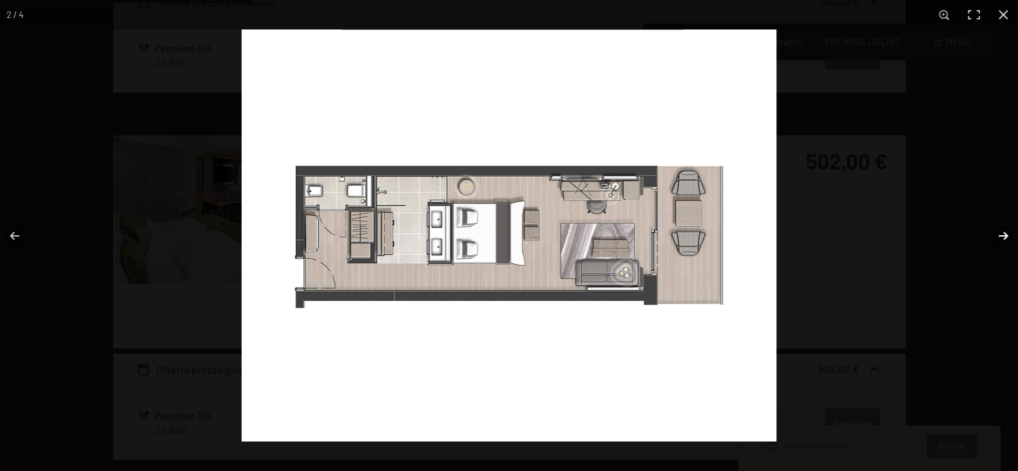
click at [998, 233] on button "button" at bounding box center [995, 235] width 47 height 67
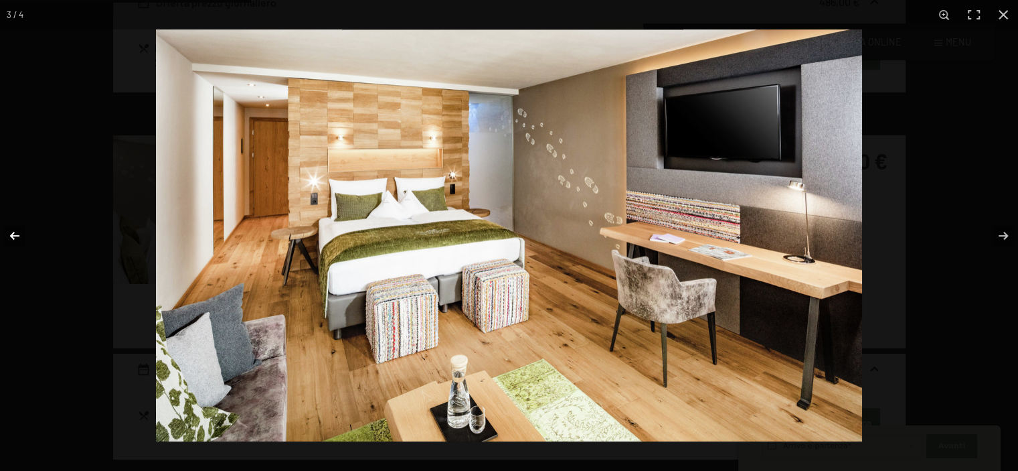
click at [15, 233] on button "button" at bounding box center [23, 235] width 47 height 67
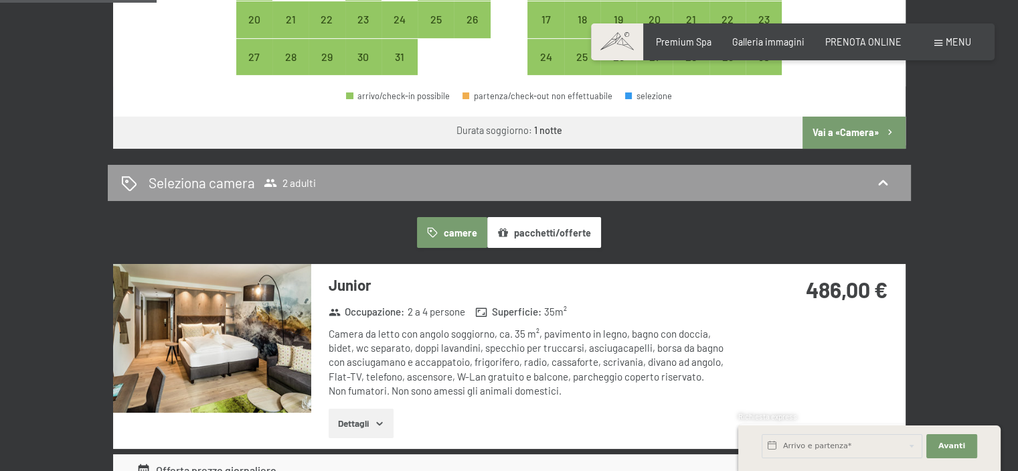
scroll to position [670, 0]
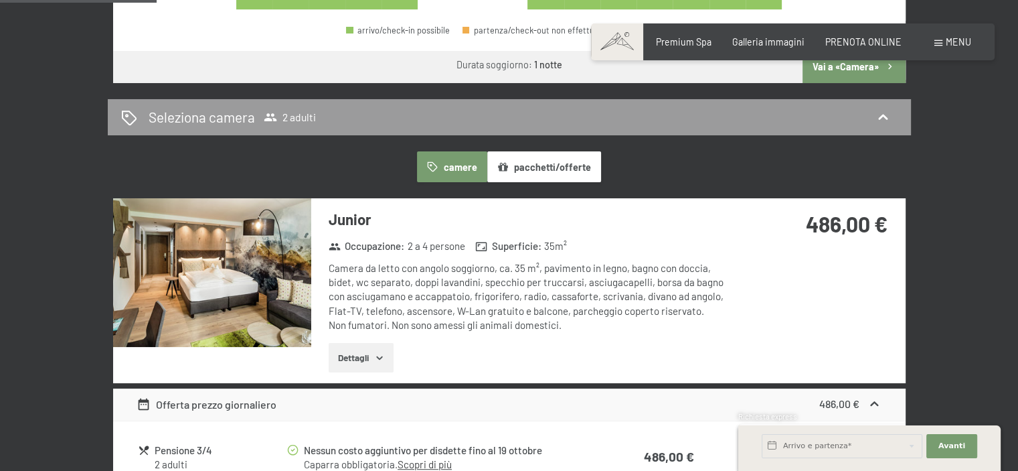
click at [207, 270] on img at bounding box center [212, 272] width 198 height 149
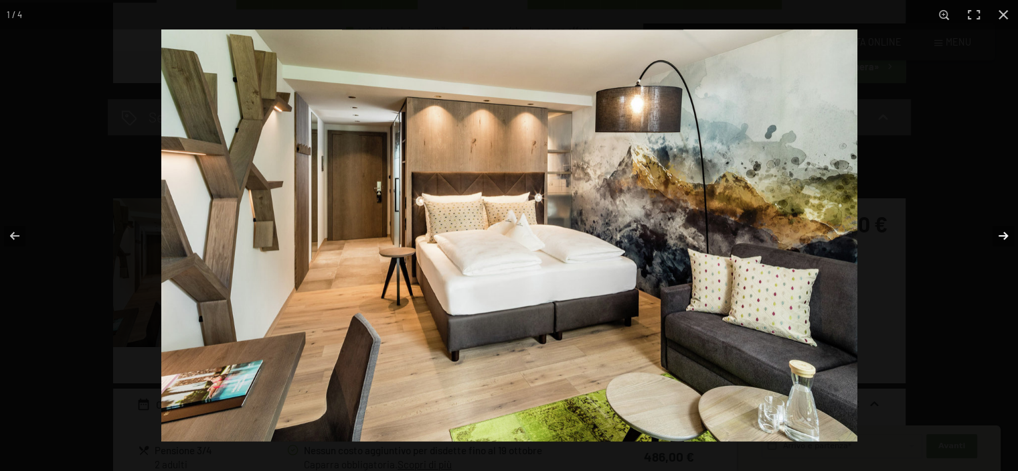
click at [1001, 235] on button "button" at bounding box center [995, 235] width 47 height 67
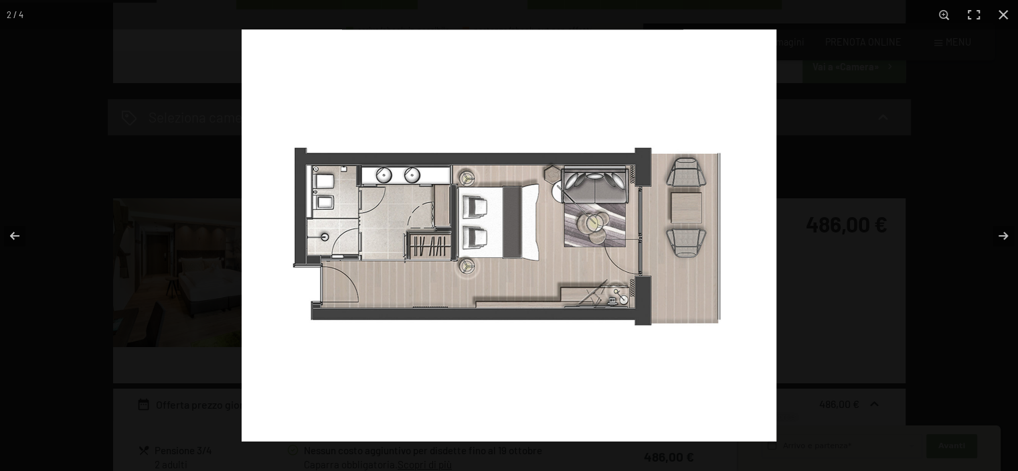
click at [450, 238] on img at bounding box center [509, 235] width 535 height 412
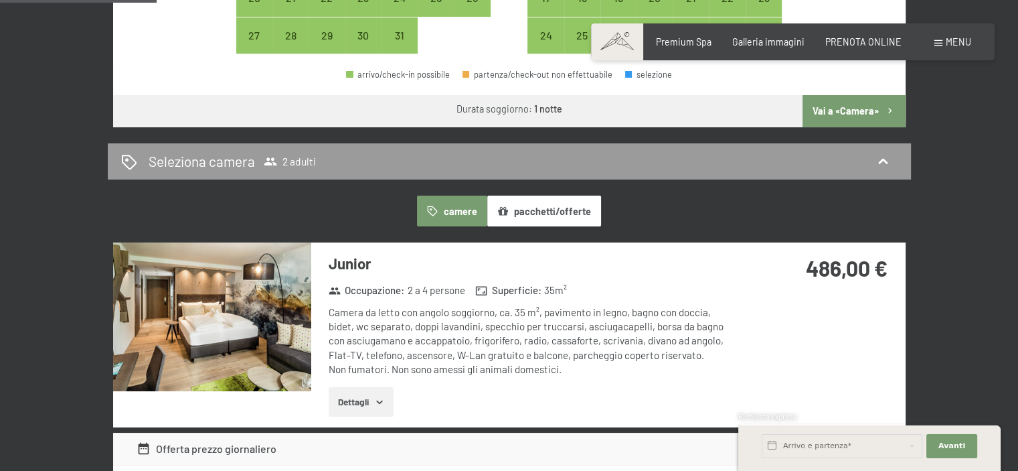
scroll to position [603, 0]
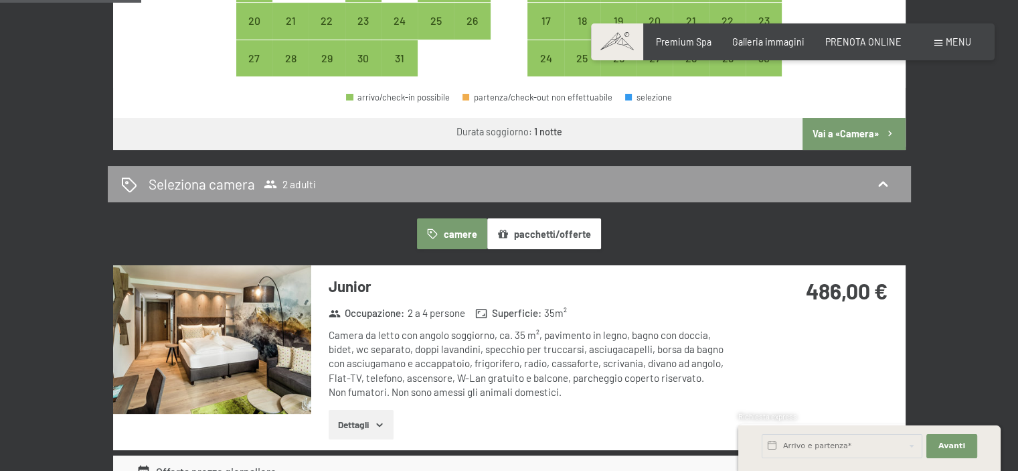
click at [556, 237] on button "pacchetti/offerte" at bounding box center [544, 233] width 114 height 31
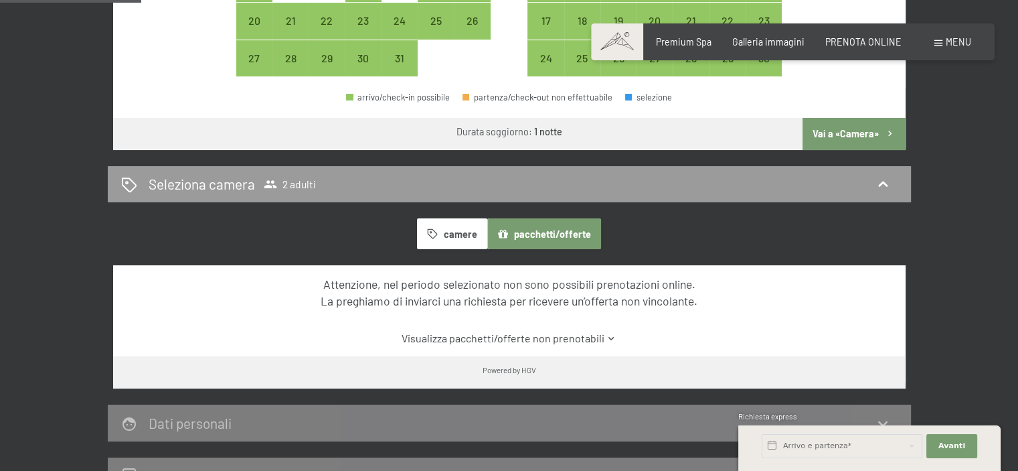
click at [465, 235] on button "camere" at bounding box center [452, 233] width 70 height 31
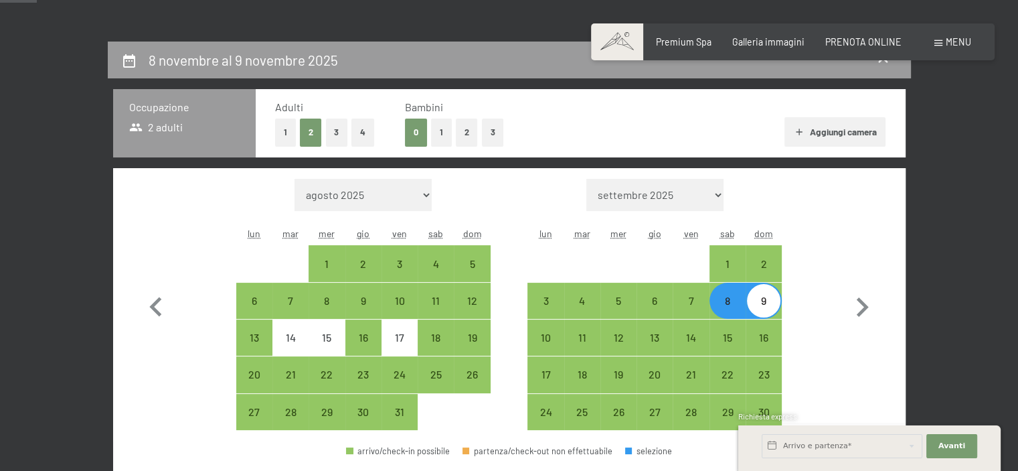
scroll to position [134, 0]
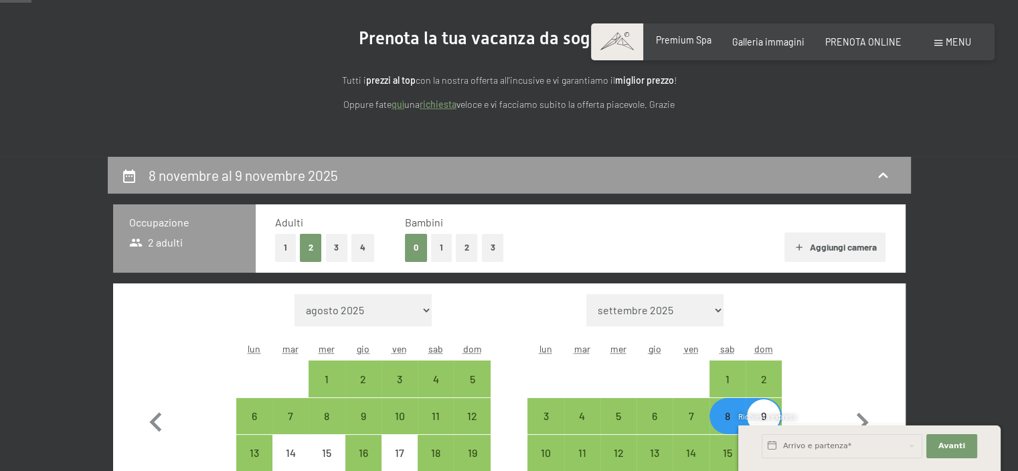
click at [694, 40] on span "Premium Spa" at bounding box center [684, 39] width 56 height 11
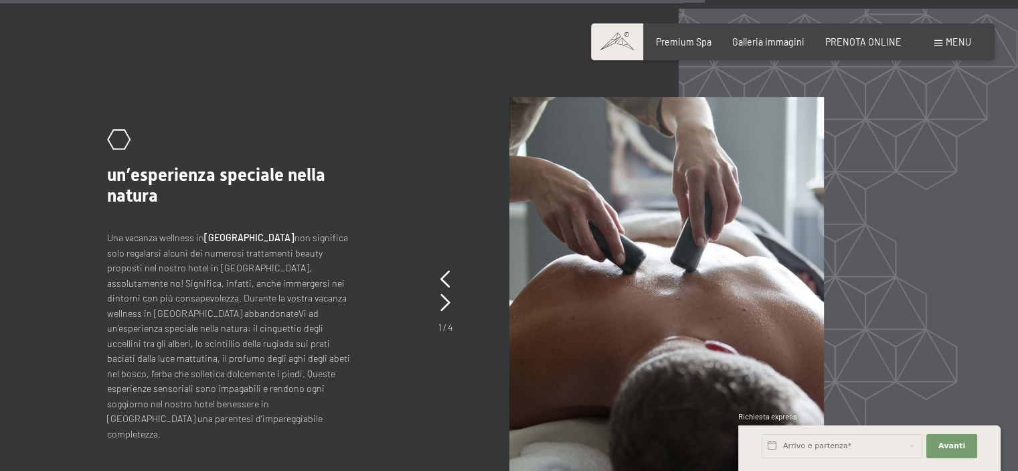
scroll to position [4955, 0]
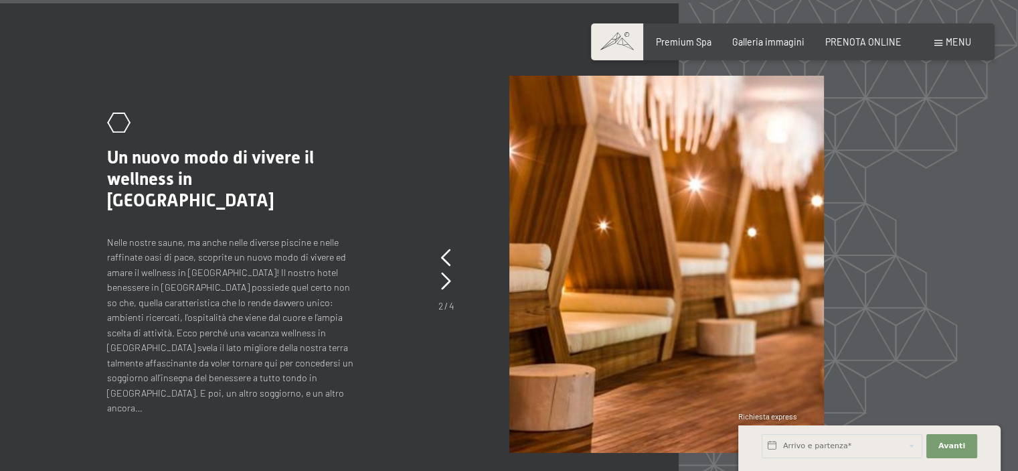
click at [946, 37] on span "Menu" at bounding box center [958, 41] width 25 height 11
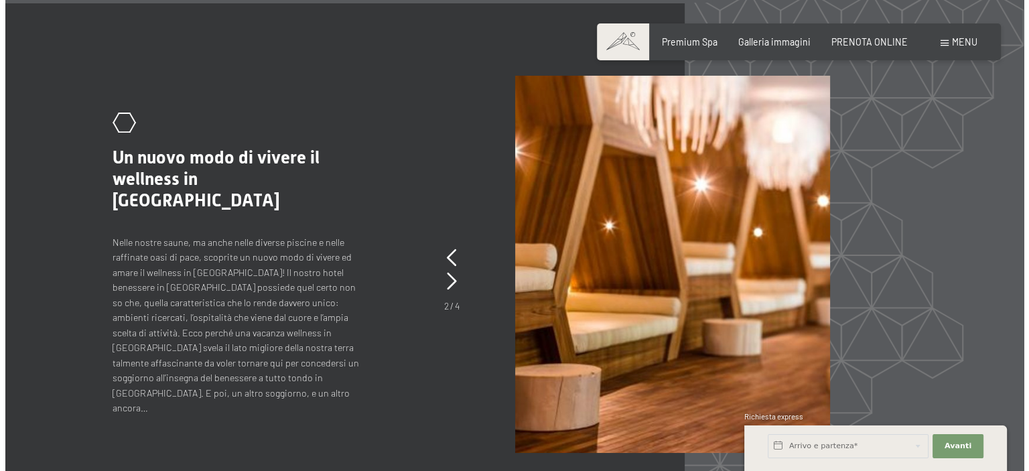
scroll to position [4972, 0]
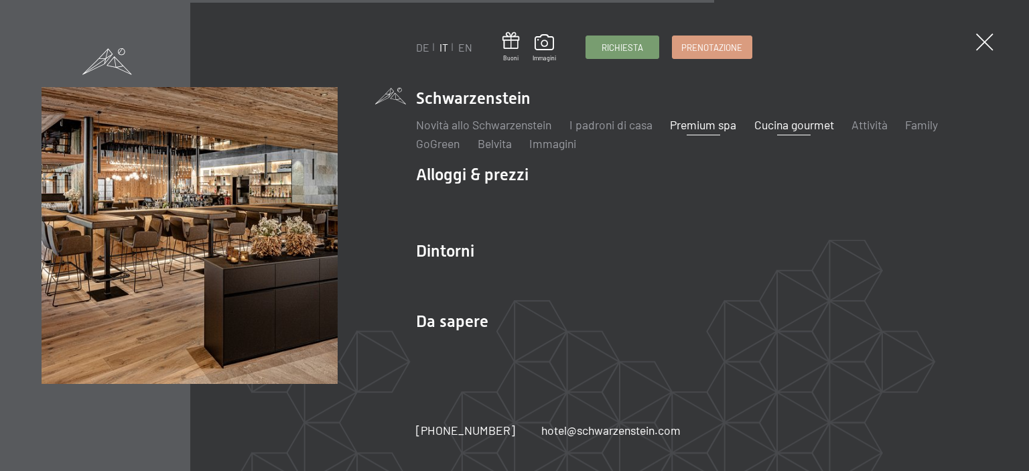
click at [775, 121] on link "Cucina gourmet" at bounding box center [793, 124] width 80 height 15
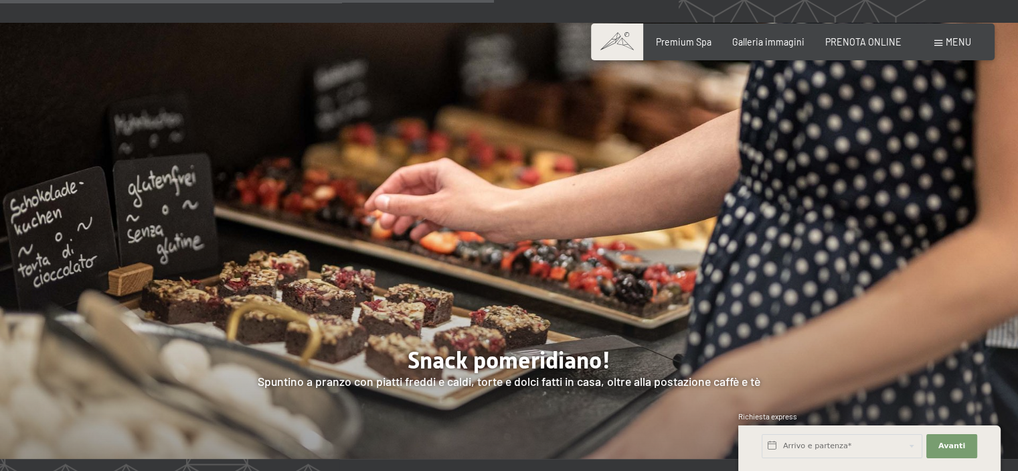
scroll to position [1808, 0]
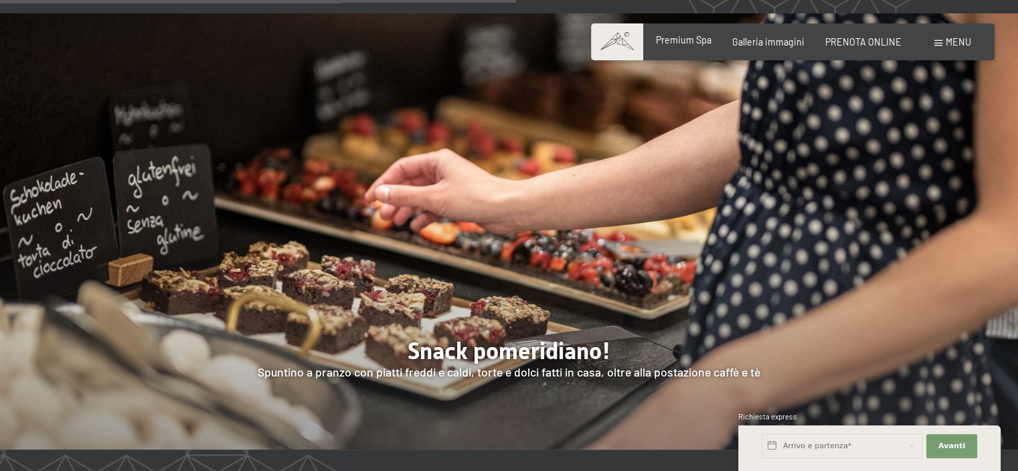
click at [672, 37] on span "Premium Spa" at bounding box center [684, 39] width 56 height 11
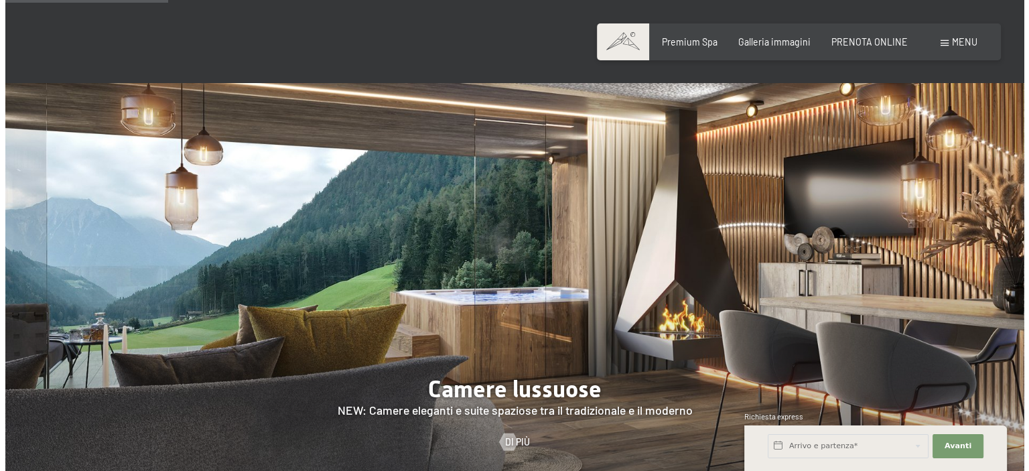
scroll to position [1004, 0]
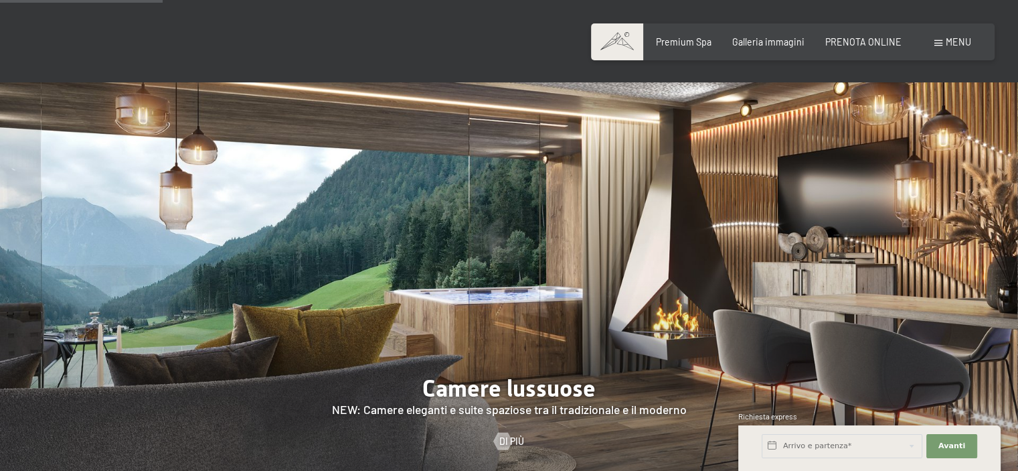
click at [937, 42] on span at bounding box center [939, 43] width 8 height 6
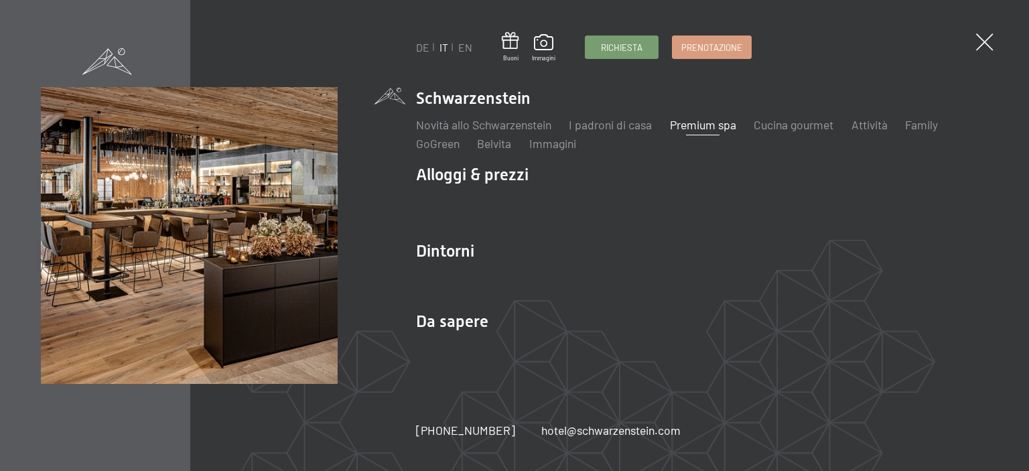
click at [718, 120] on link "Premium spa" at bounding box center [703, 124] width 66 height 15
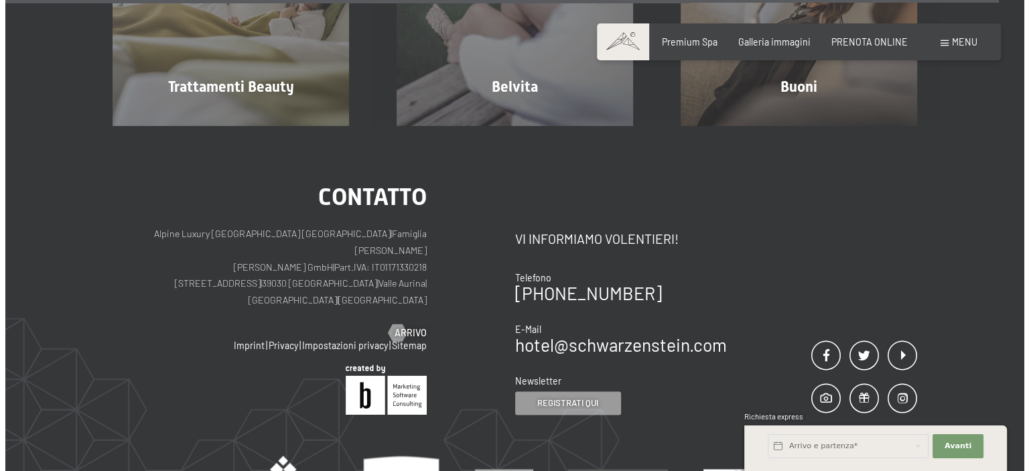
scroll to position [7026, 0]
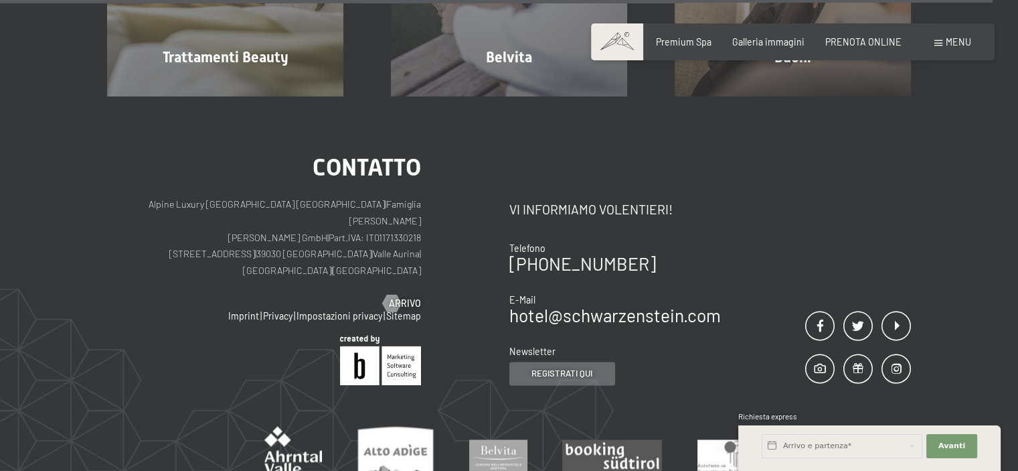
click at [566, 367] on span "Registrati qui" at bounding box center [562, 373] width 61 height 12
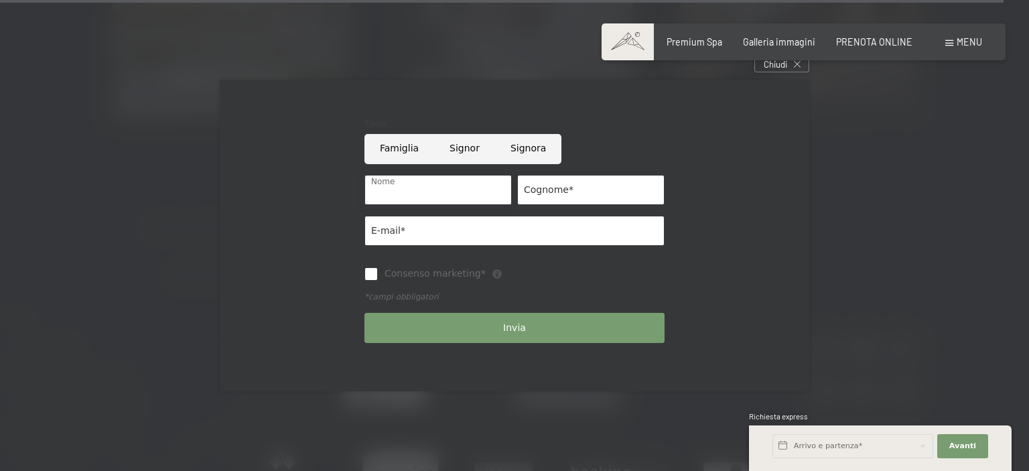
click at [439, 187] on input "Nome" at bounding box center [437, 190] width 147 height 30
click at [440, 195] on input "Nome" at bounding box center [437, 190] width 147 height 30
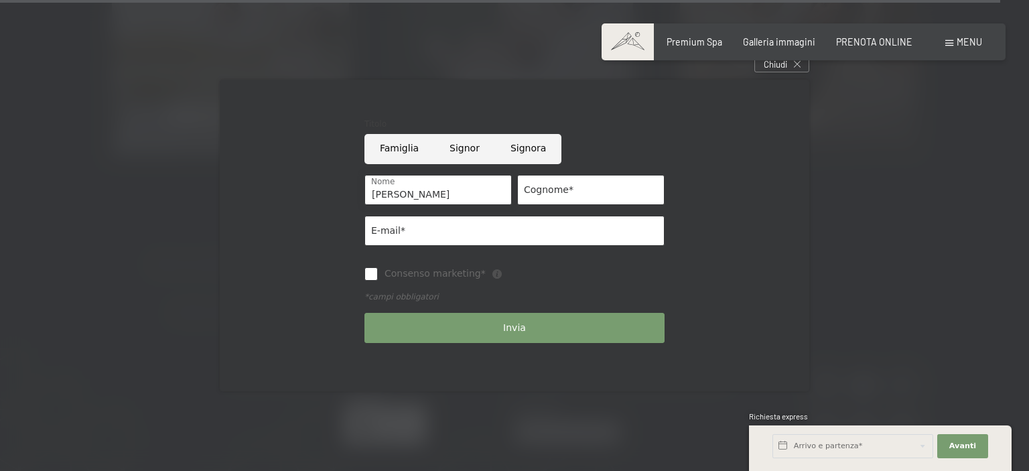
type input "Davide"
click at [580, 181] on input "Cognome*" at bounding box center [590, 190] width 147 height 30
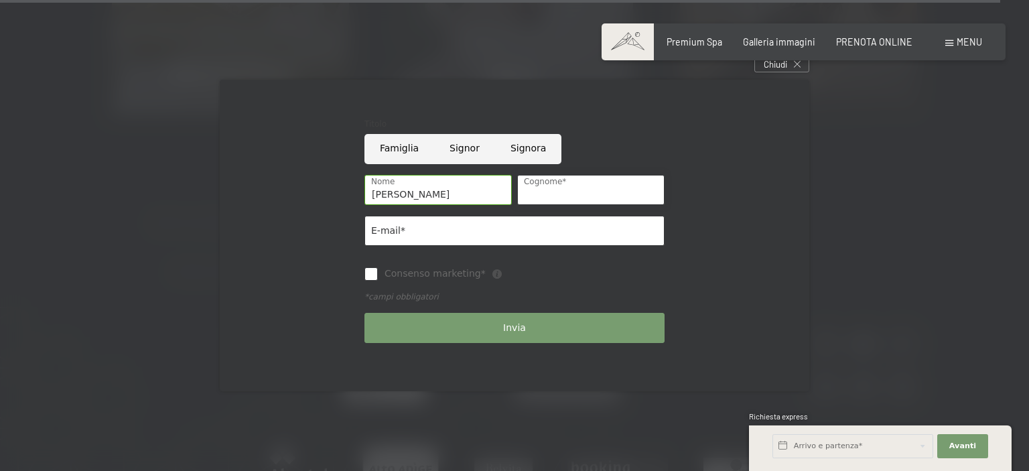
scroll to position [7026, 0]
type input "Bigi"
click at [441, 225] on input "E-mail*" at bounding box center [514, 231] width 300 height 30
type input "davide@zaniniporte.com"
click at [366, 267] on input "Consenso marketing*" at bounding box center [370, 273] width 13 height 13
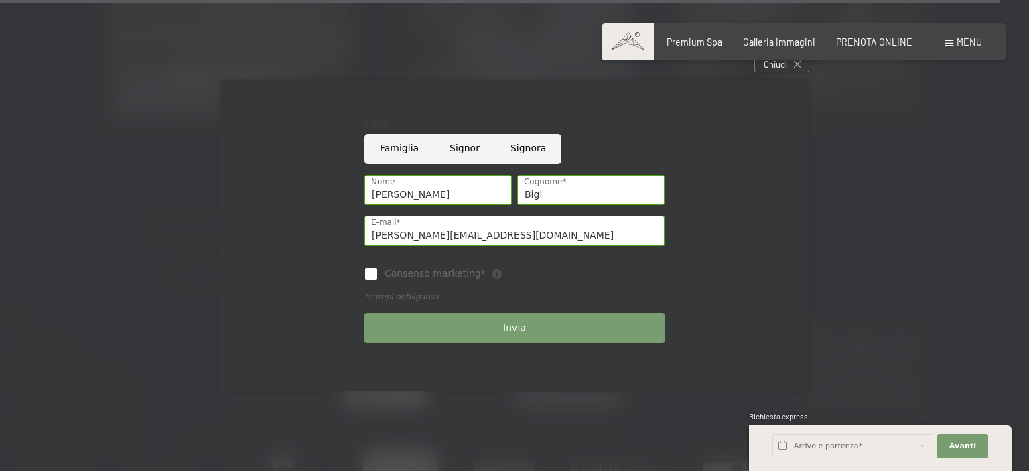
checkbox input "true"
drag, startPoint x: 498, startPoint y: 228, endPoint x: 332, endPoint y: 234, distance: 166.2
click at [332, 234] on form "Titolo Famiglia Signor Signora Davide Nome Bigi Cognome* davide@zaniniporte.com…" at bounding box center [514, 235] width 471 height 258
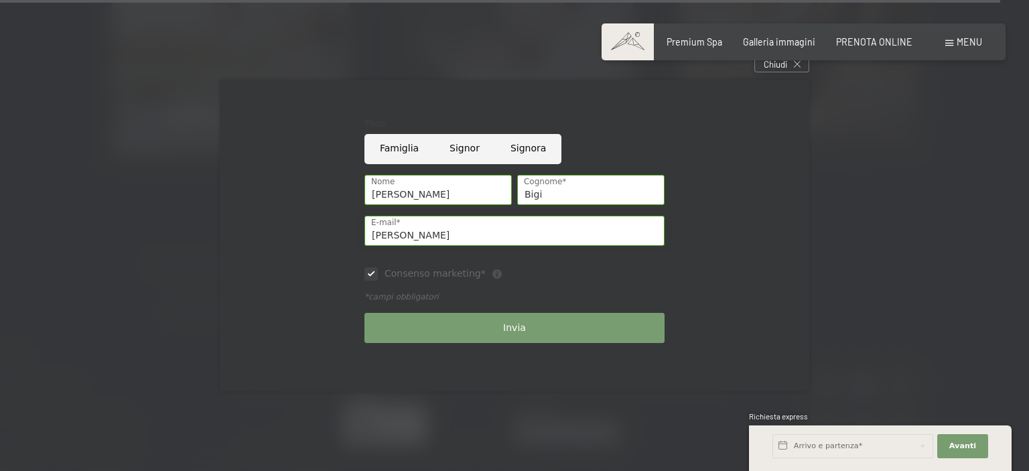
scroll to position [7026, 0]
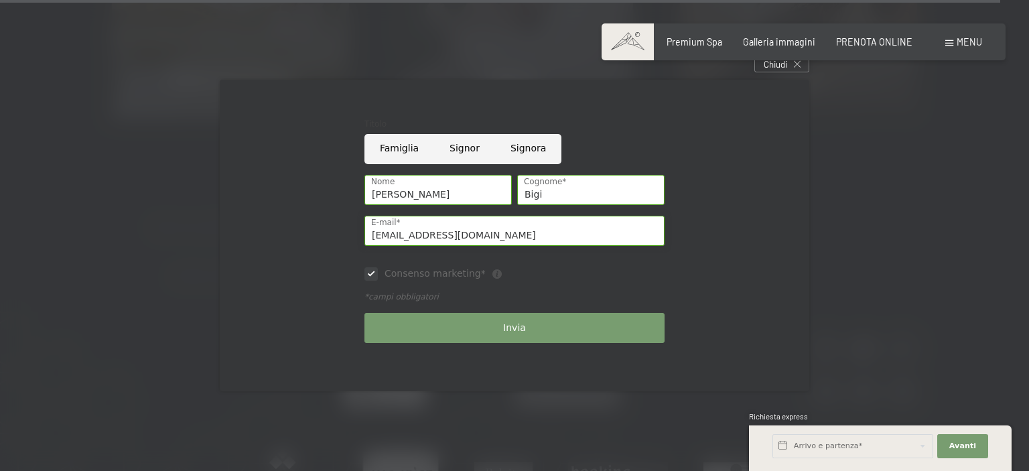
type input "davide.bigi16@gmail.com"
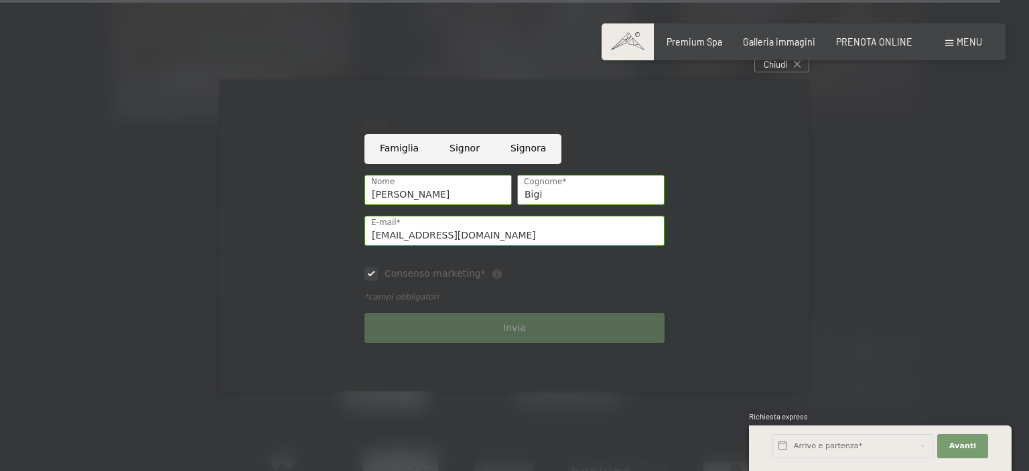
click at [504, 331] on div "Invia" at bounding box center [514, 327] width 305 height 41
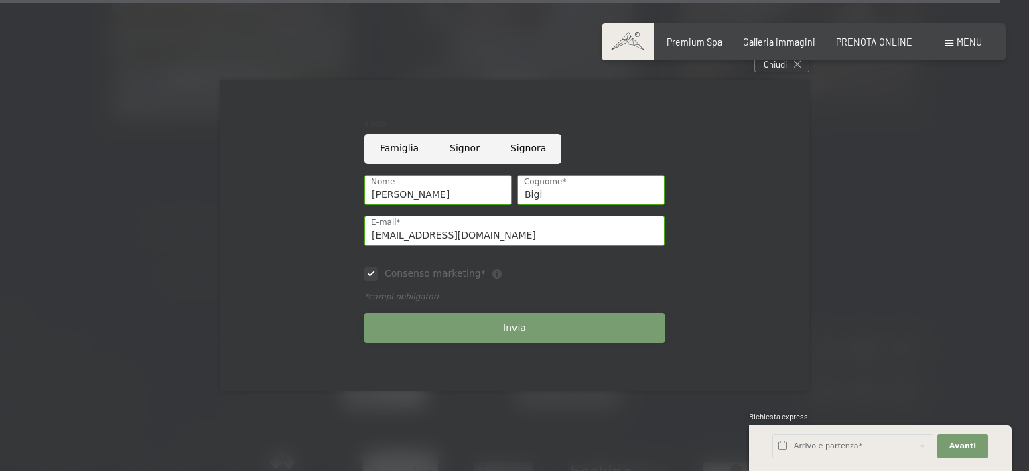
scroll to position [7030, 0]
click at [506, 327] on span "Invia" at bounding box center [514, 327] width 23 height 13
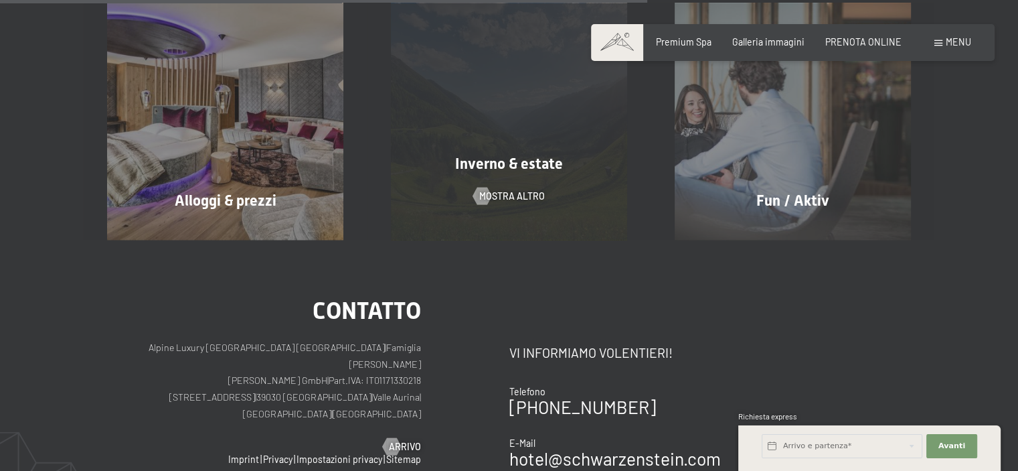
scroll to position [870, 0]
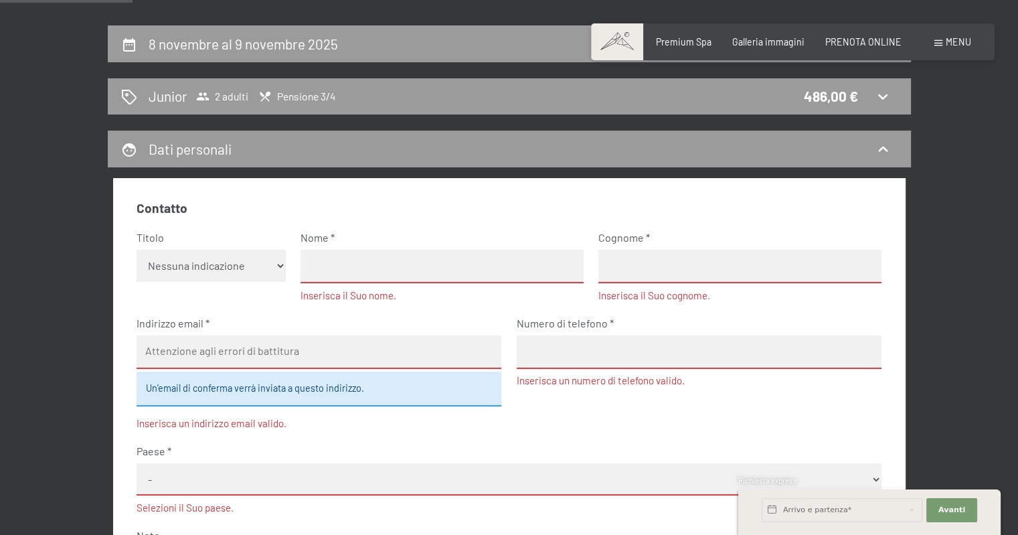
scroll to position [201, 0]
